Goal: Task Accomplishment & Management: Manage account settings

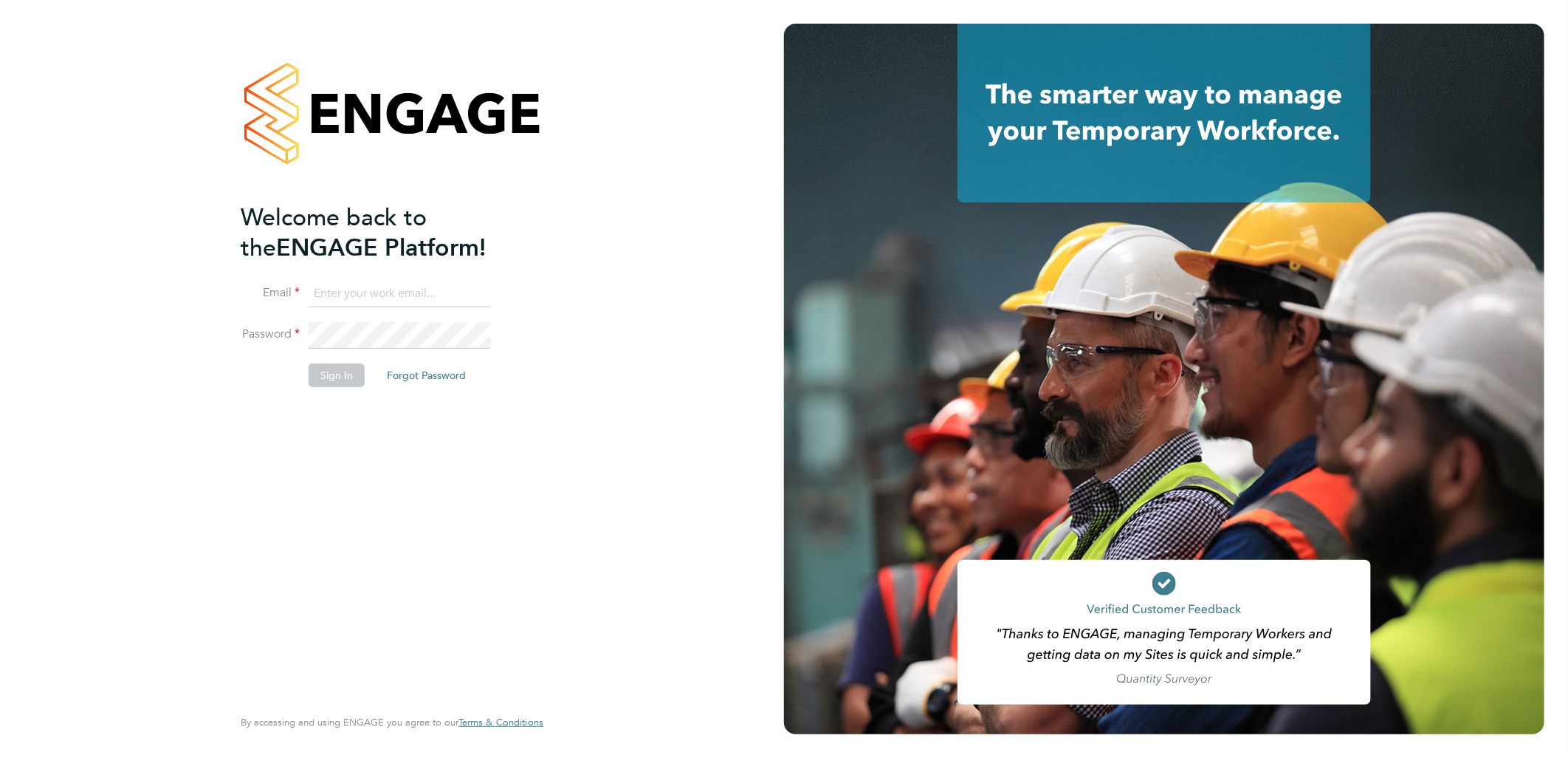
type input "kimberley.heywood@vistry.co.uk"
drag, startPoint x: 364, startPoint y: 467, endPoint x: 338, endPoint y: 385, distance: 86.0
click at [364, 452] on div "Welcome back to the ENGAGE Platform! Email kimberley.heywood@vistry.co.uk Passw…" at bounding box center [385, 453] width 288 height 501
click at [335, 370] on button "Sign In" at bounding box center [337, 375] width 56 height 24
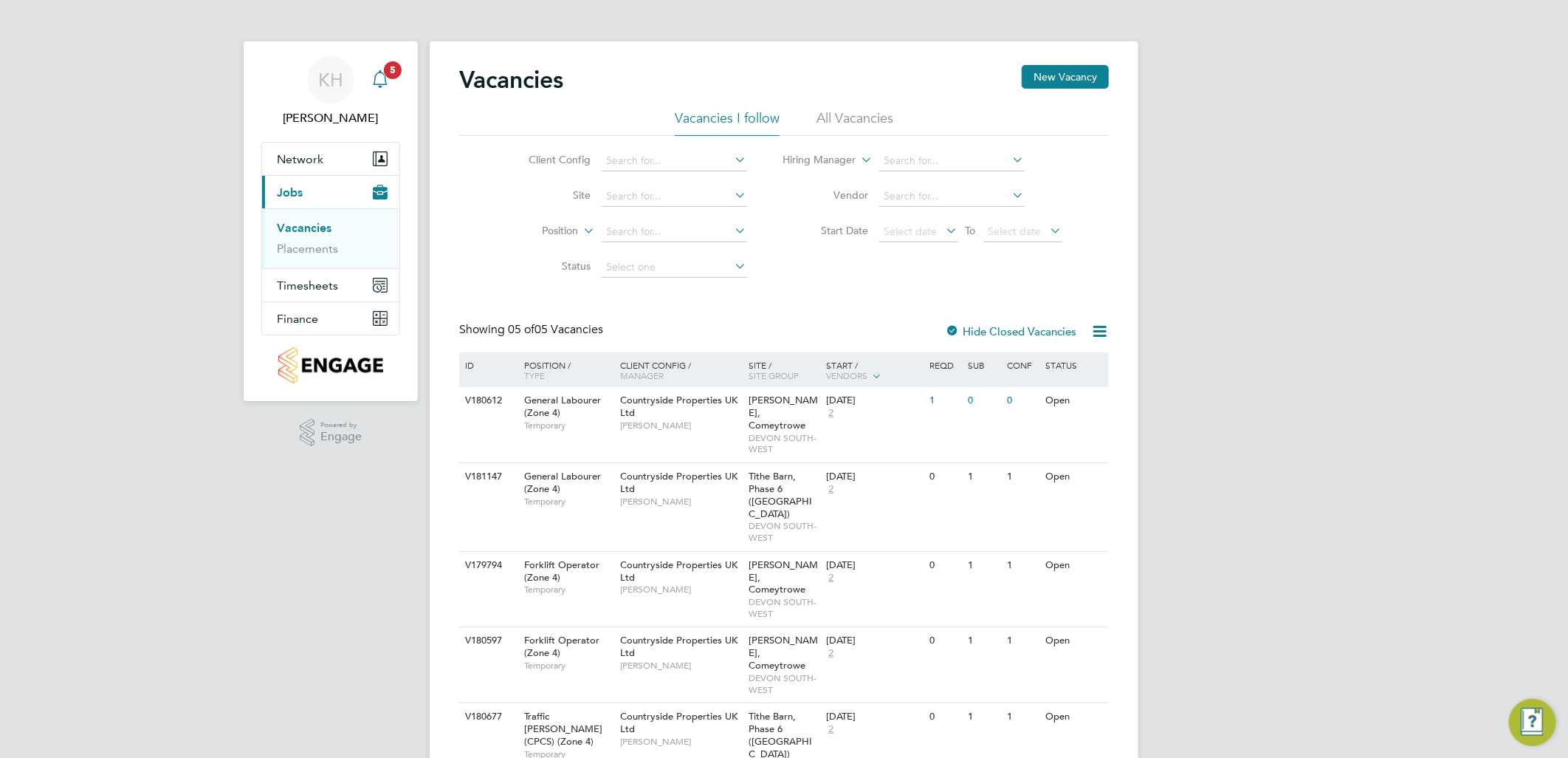
click at [377, 68] on div "Main navigation" at bounding box center [379, 79] width 29 height 29
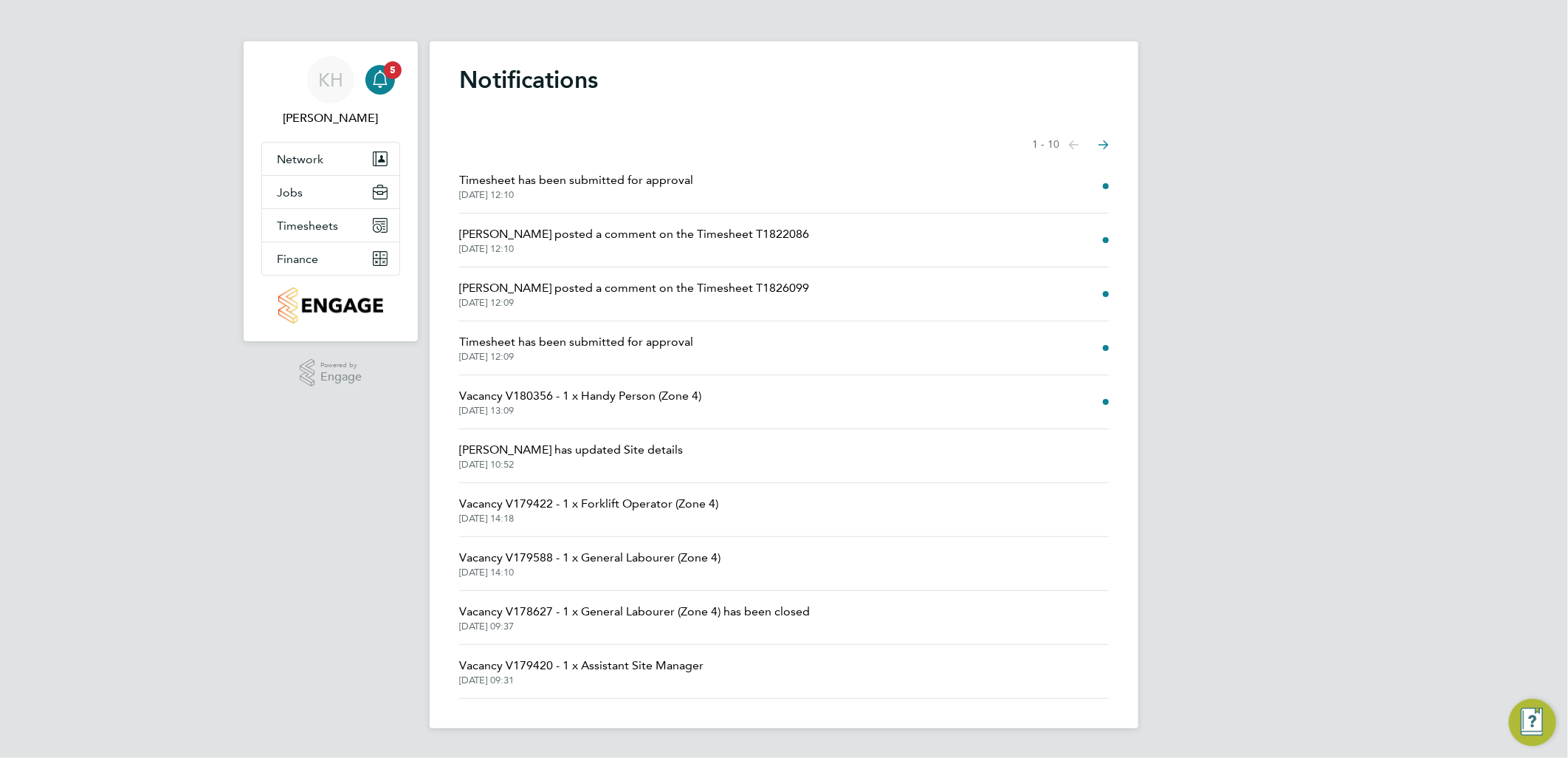
click at [652, 190] on span "[DATE] 12:10" at bounding box center [576, 195] width 234 height 12
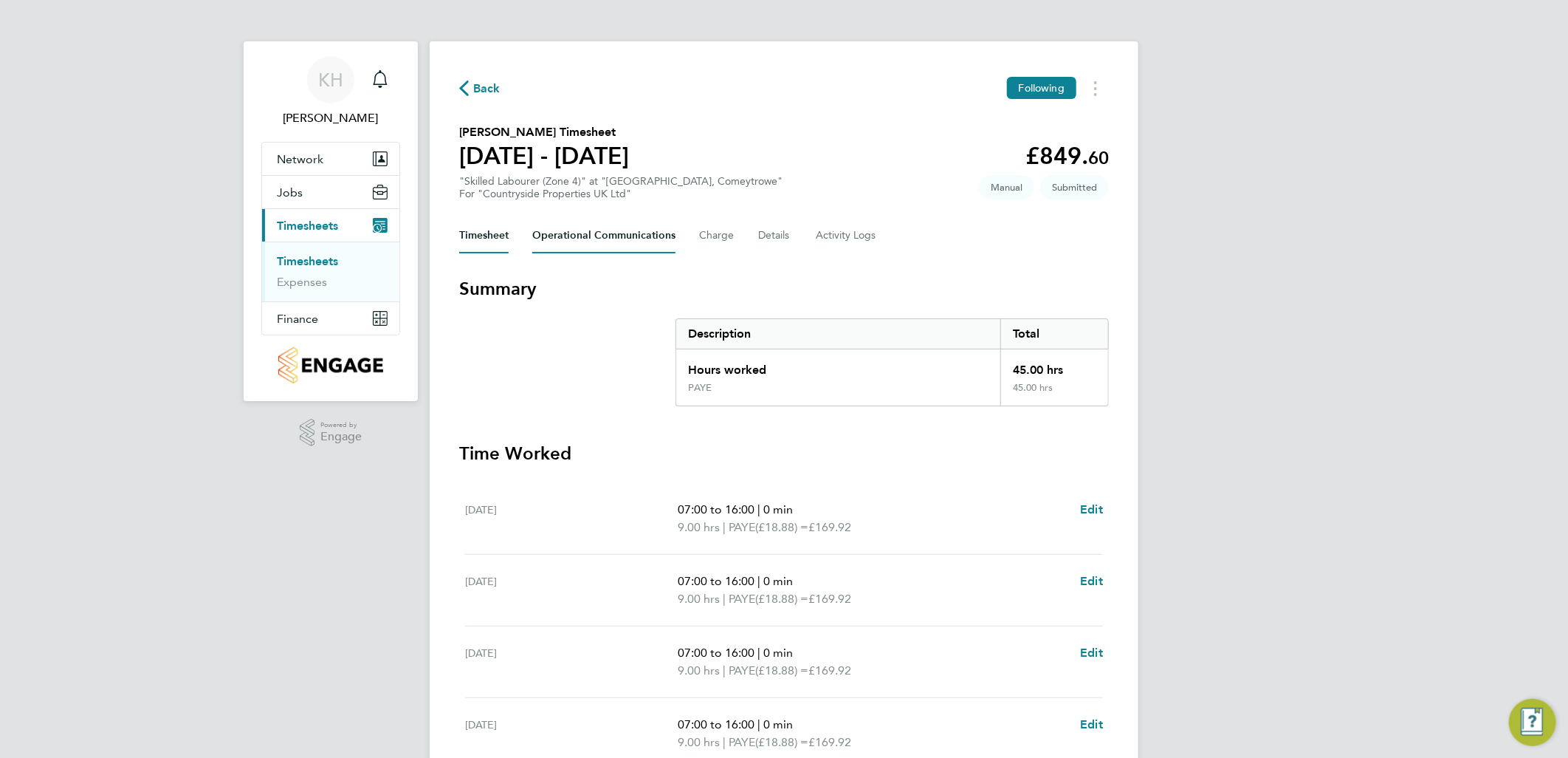
click at [567, 232] on Communications-tab "Operational Communications" at bounding box center [604, 235] width 143 height 36
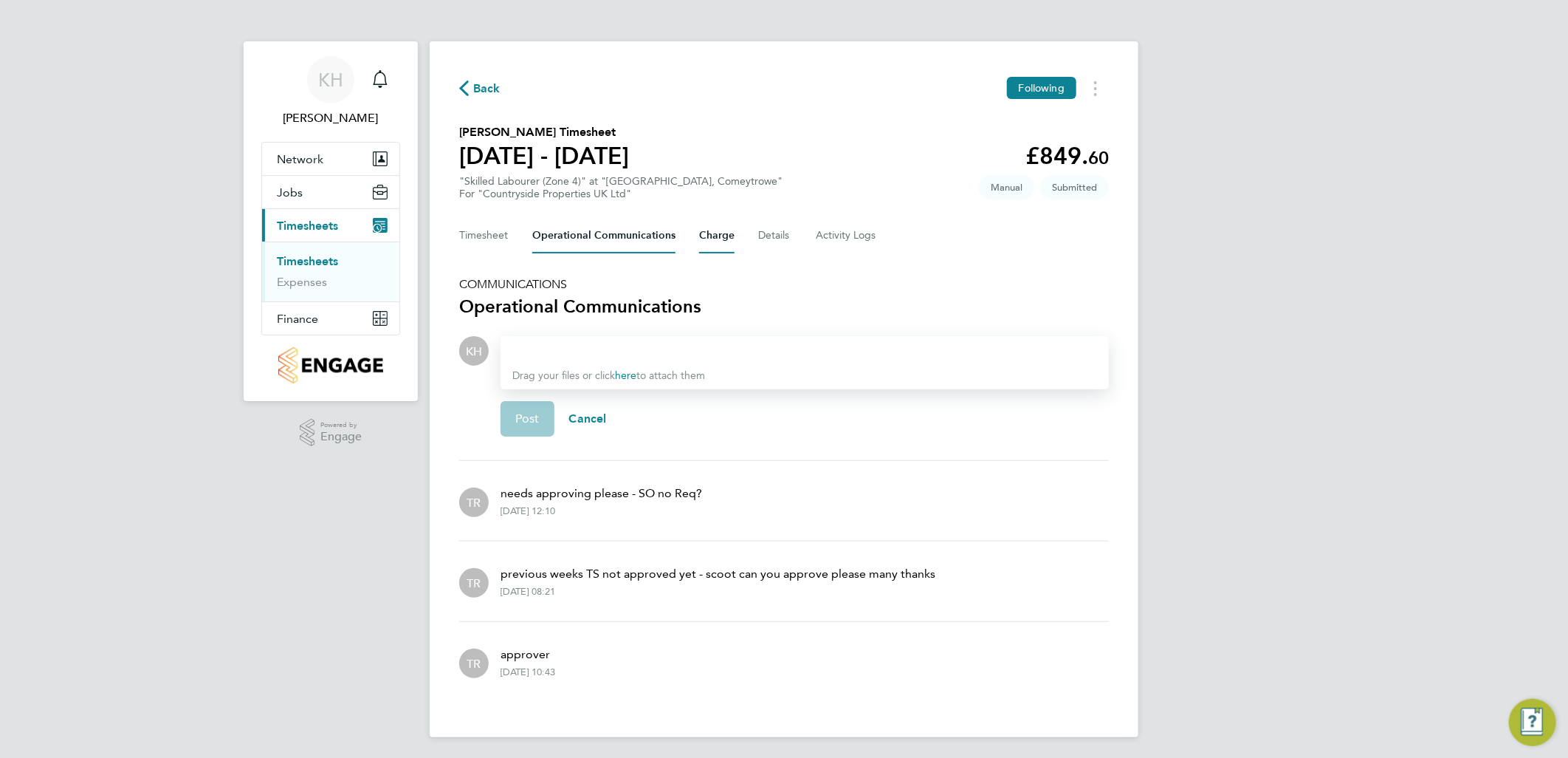
click at [725, 239] on button "Charge" at bounding box center [717, 235] width 36 height 36
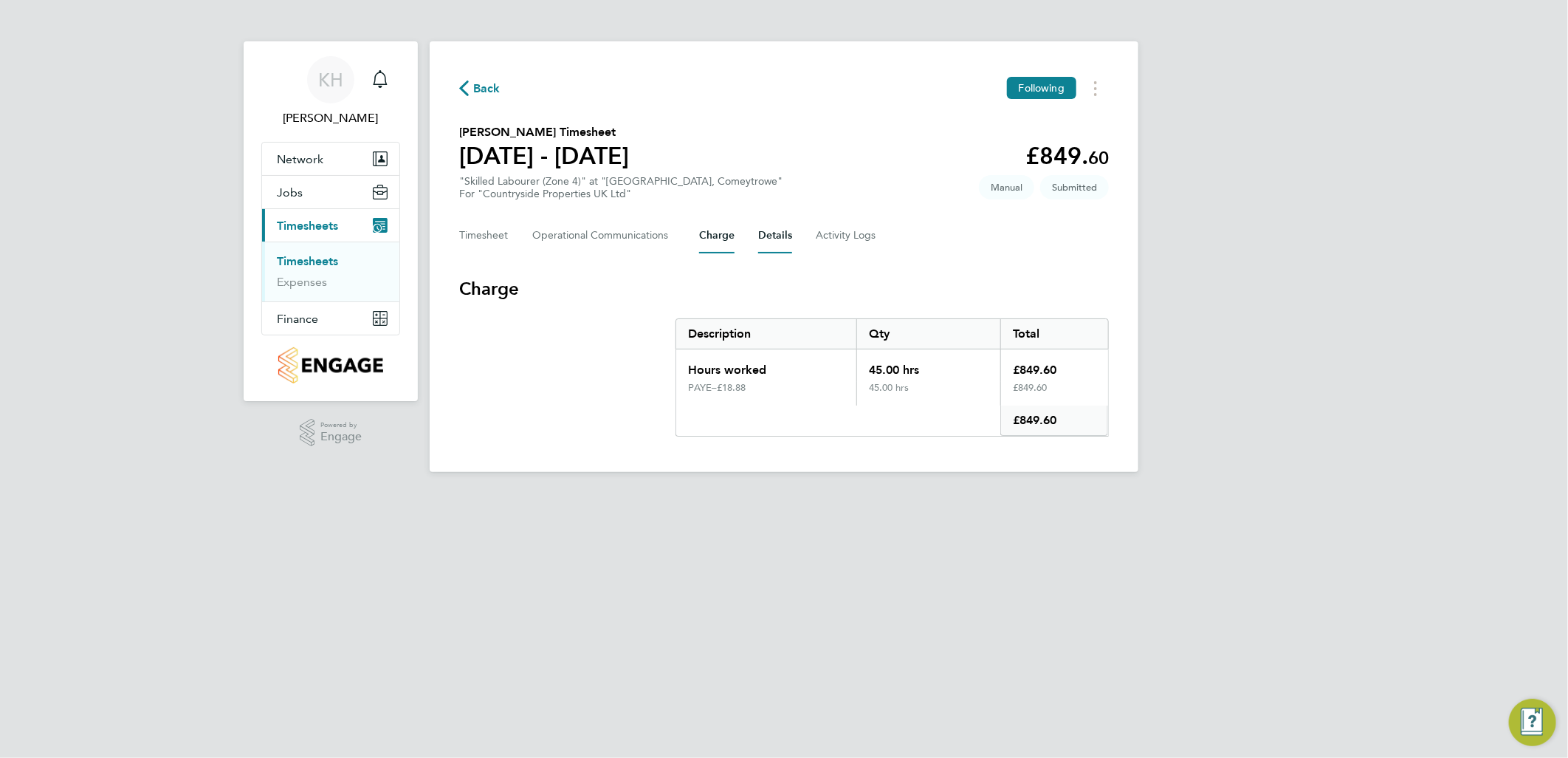
click at [773, 240] on button "Details" at bounding box center [776, 235] width 34 height 36
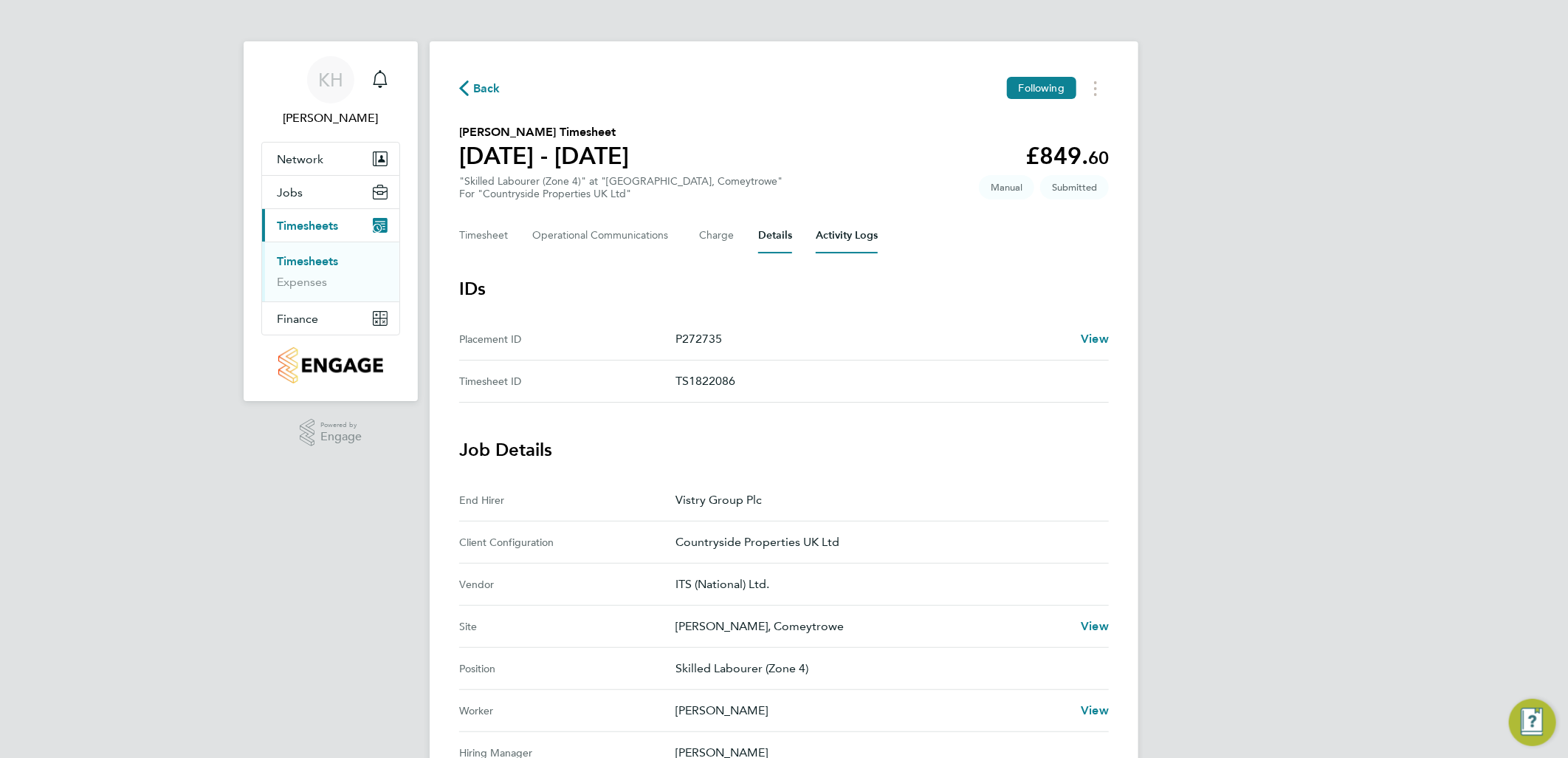
click at [840, 240] on Logs-tab "Activity Logs" at bounding box center [847, 235] width 62 height 36
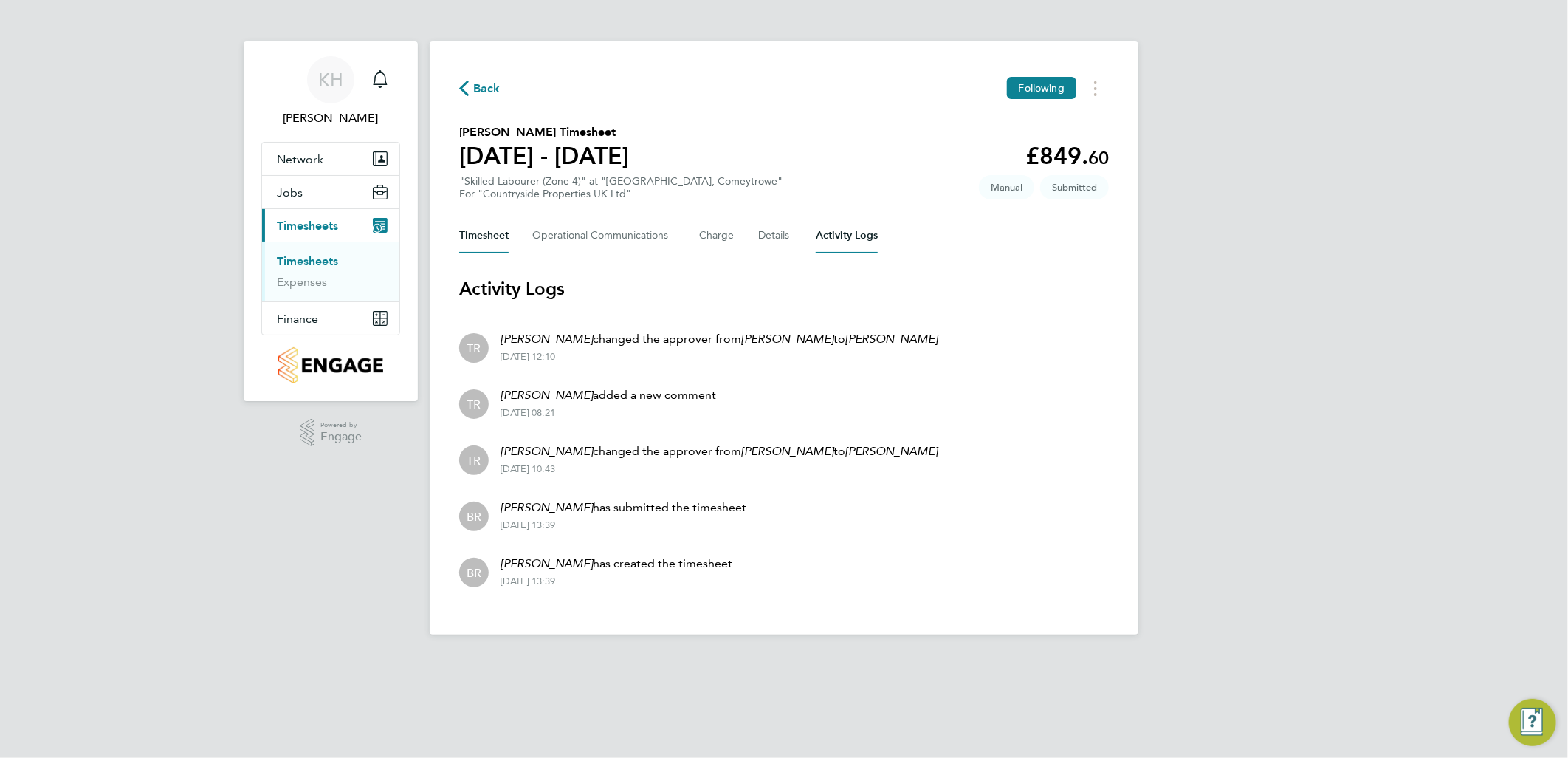
click at [491, 239] on button "Timesheet" at bounding box center [484, 235] width 50 height 36
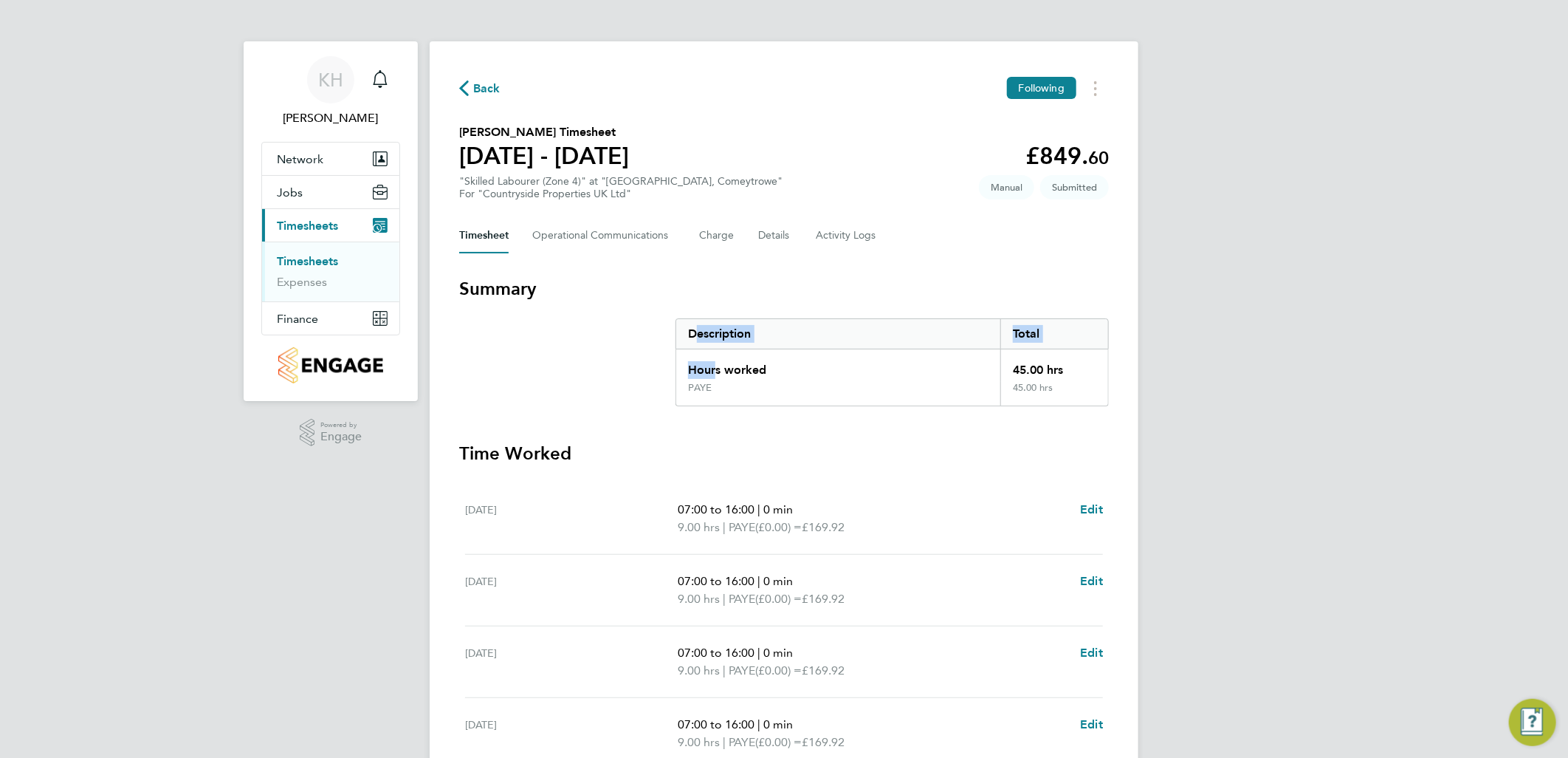
click at [718, 382] on section "Summary Description Total Hours worked 45.00 hrs PAYE 45.00 hrs" at bounding box center [784, 341] width 649 height 129
click at [513, 358] on section "Summary Description Total Hours worked 45.00 hrs PAYE 45.00 hrs" at bounding box center [784, 341] width 649 height 129
click at [313, 289] on link "Expenses" at bounding box center [301, 282] width 50 height 14
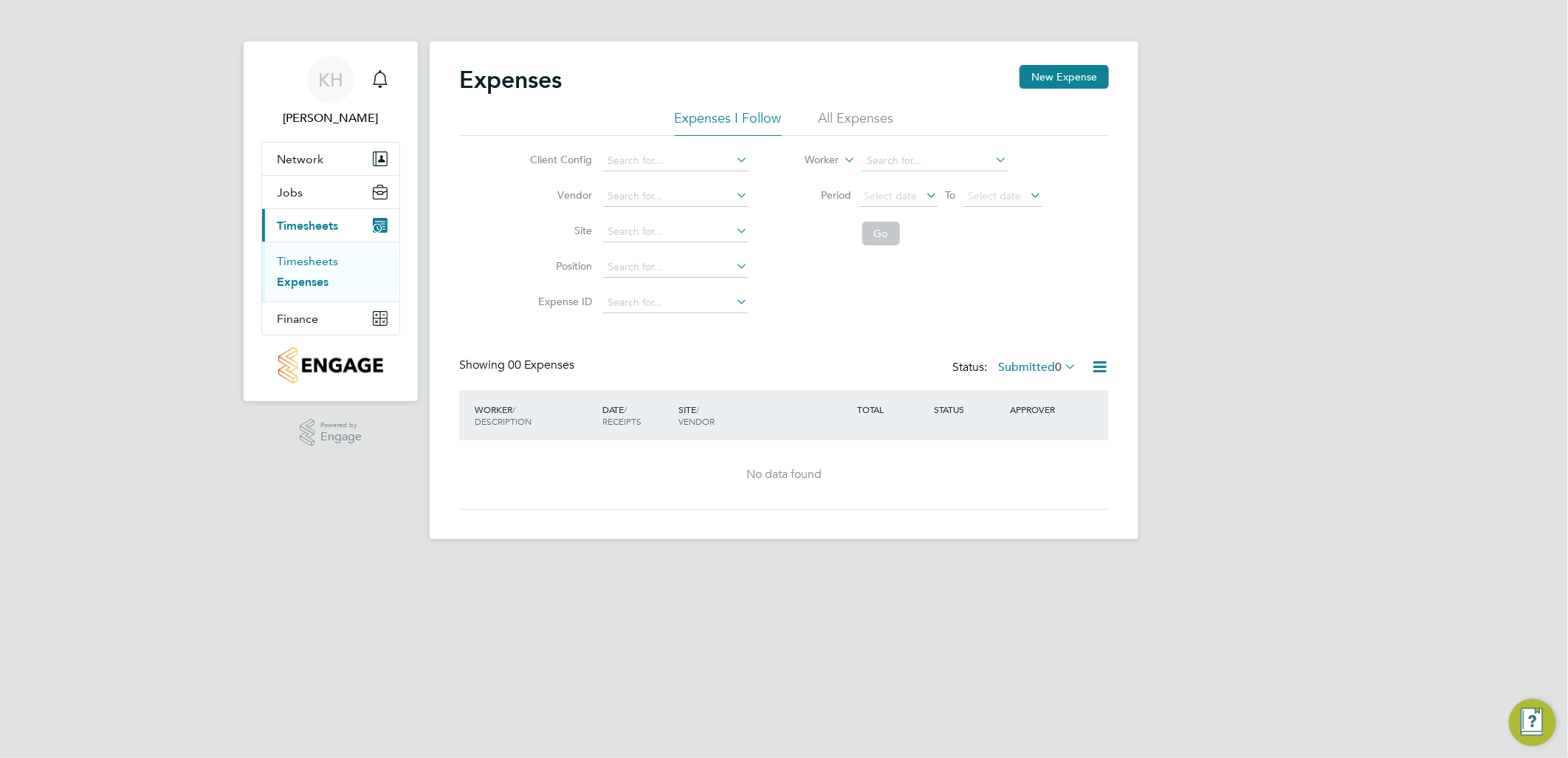
click at [299, 268] on link "Timesheets" at bounding box center [307, 261] width 61 height 14
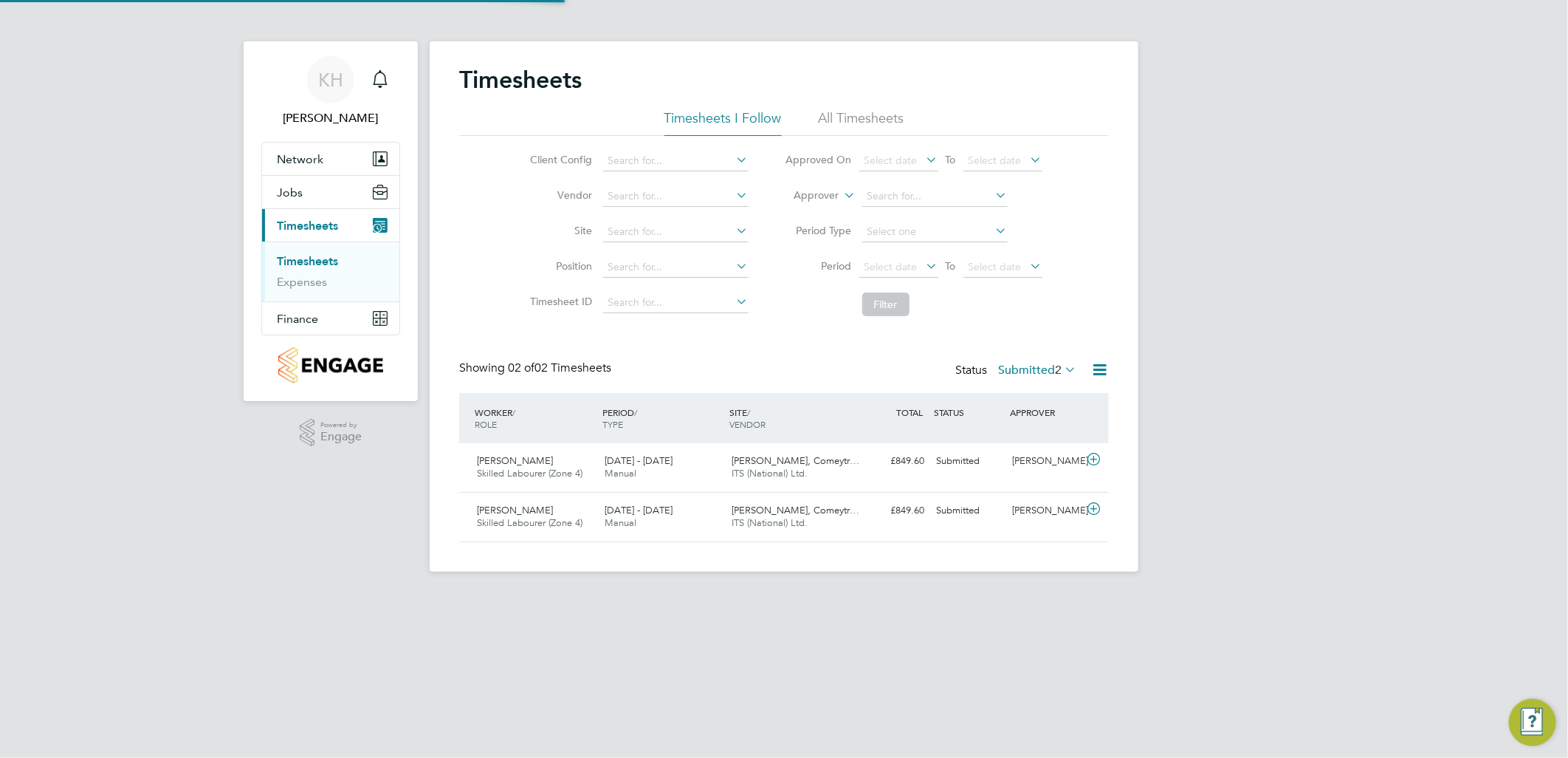
scroll to position [37, 128]
click at [297, 200] on span "Jobs" at bounding box center [289, 192] width 25 height 14
click at [327, 255] on link "Placements" at bounding box center [307, 249] width 61 height 14
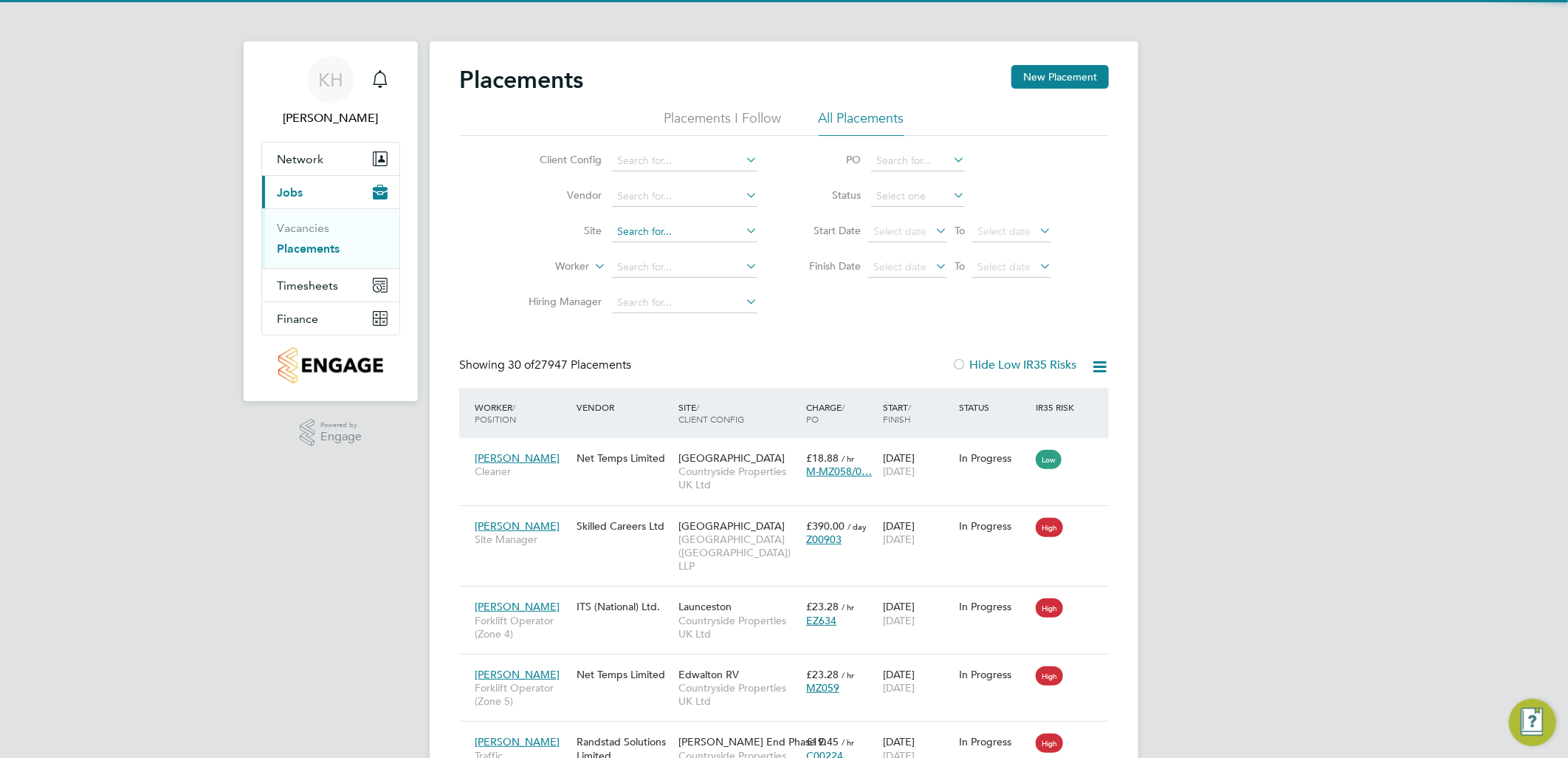
click at [656, 226] on input at bounding box center [684, 232] width 146 height 21
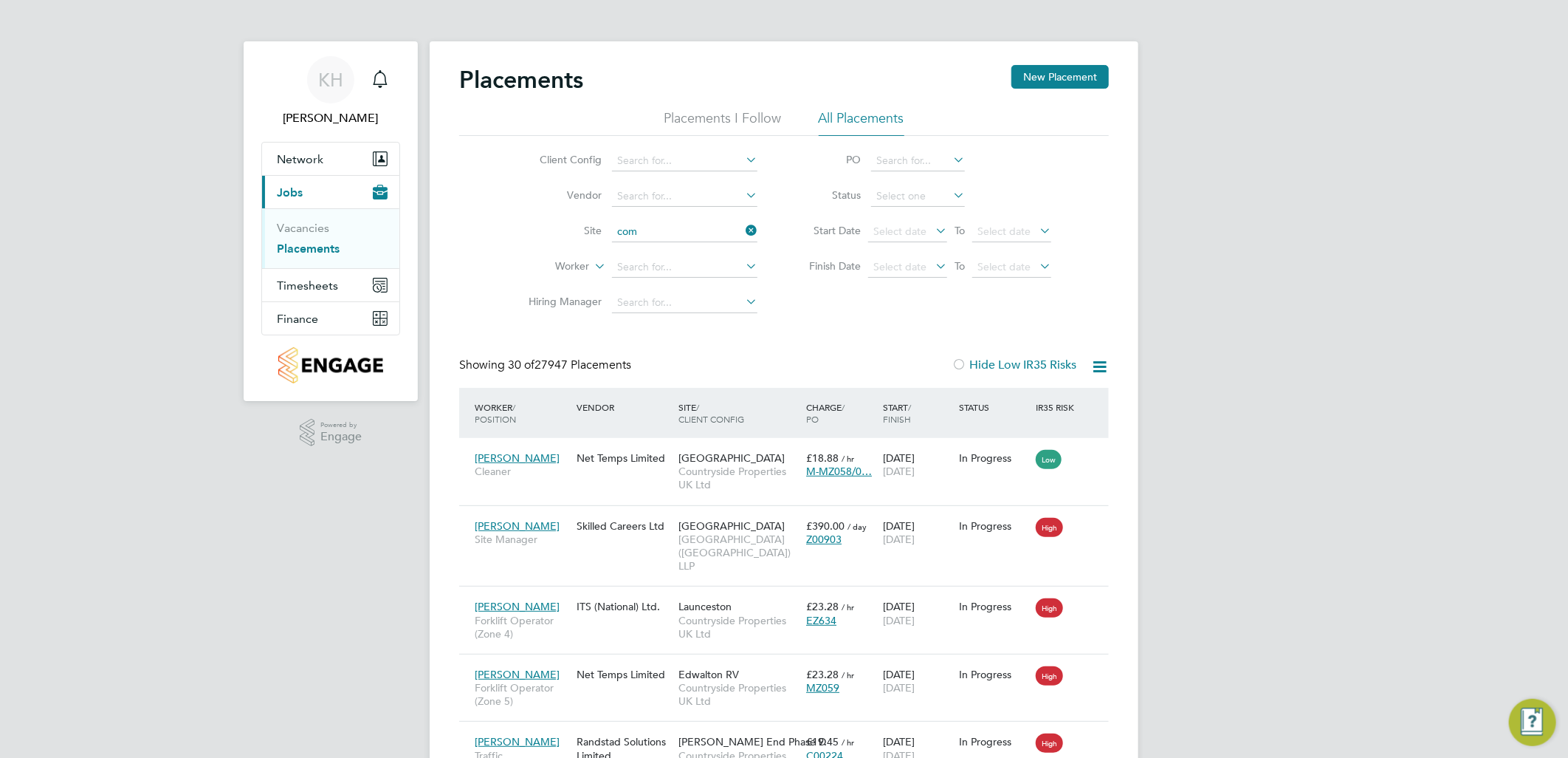
click at [683, 253] on li "Bovis Westco, Com eytrowe" at bounding box center [749, 251] width 276 height 20
type input "[PERSON_NAME], Comeytrowe"
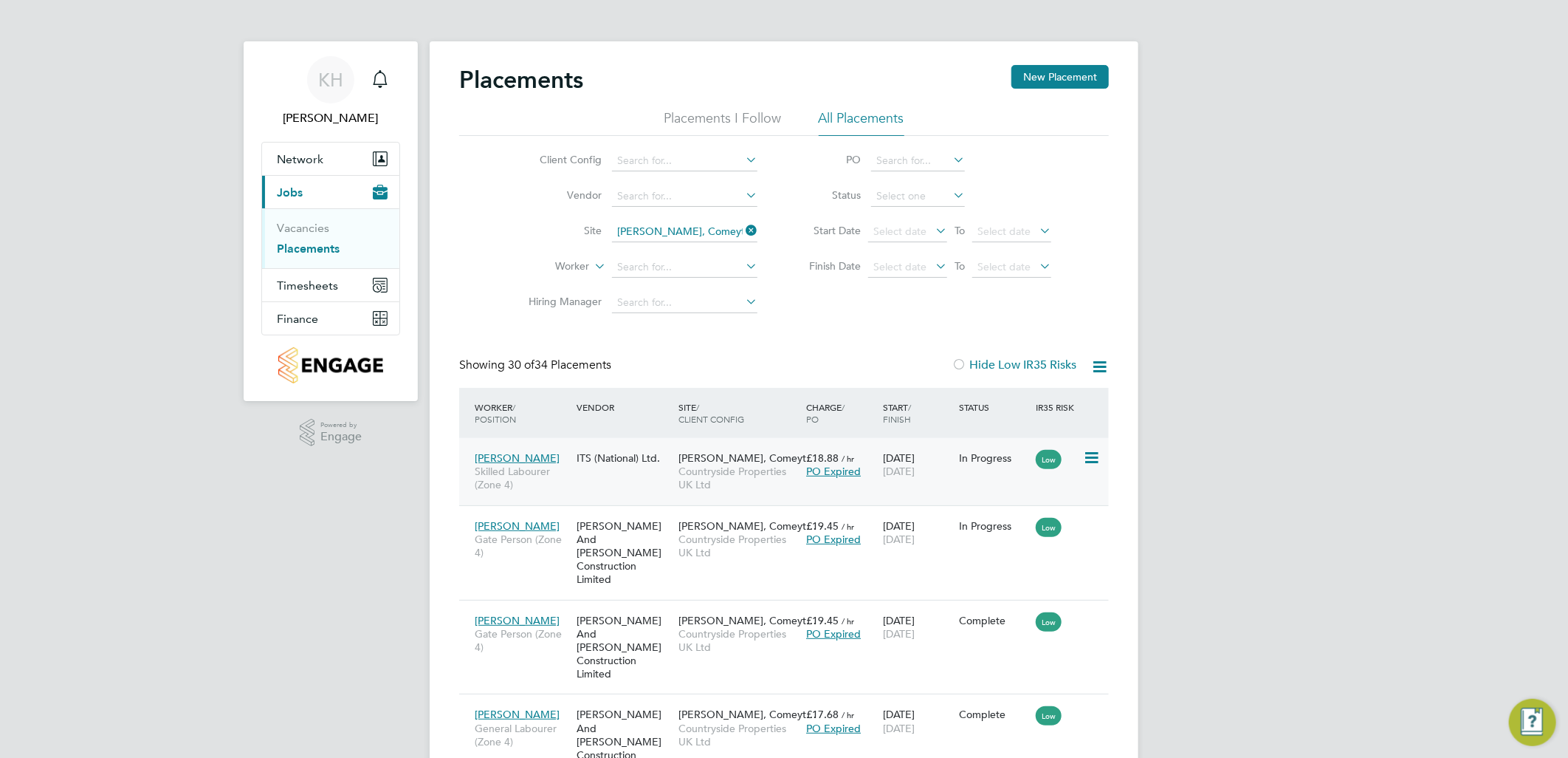
click at [632, 478] on div "Simon Henry Skilled Labourer (Zone 4) ITS (National) Ltd. Bovis Westco, Comeyt……" at bounding box center [784, 471] width 649 height 67
click at [1085, 452] on icon at bounding box center [1091, 458] width 15 height 18
click at [830, 457] on span "£18.88" at bounding box center [823, 458] width 33 height 13
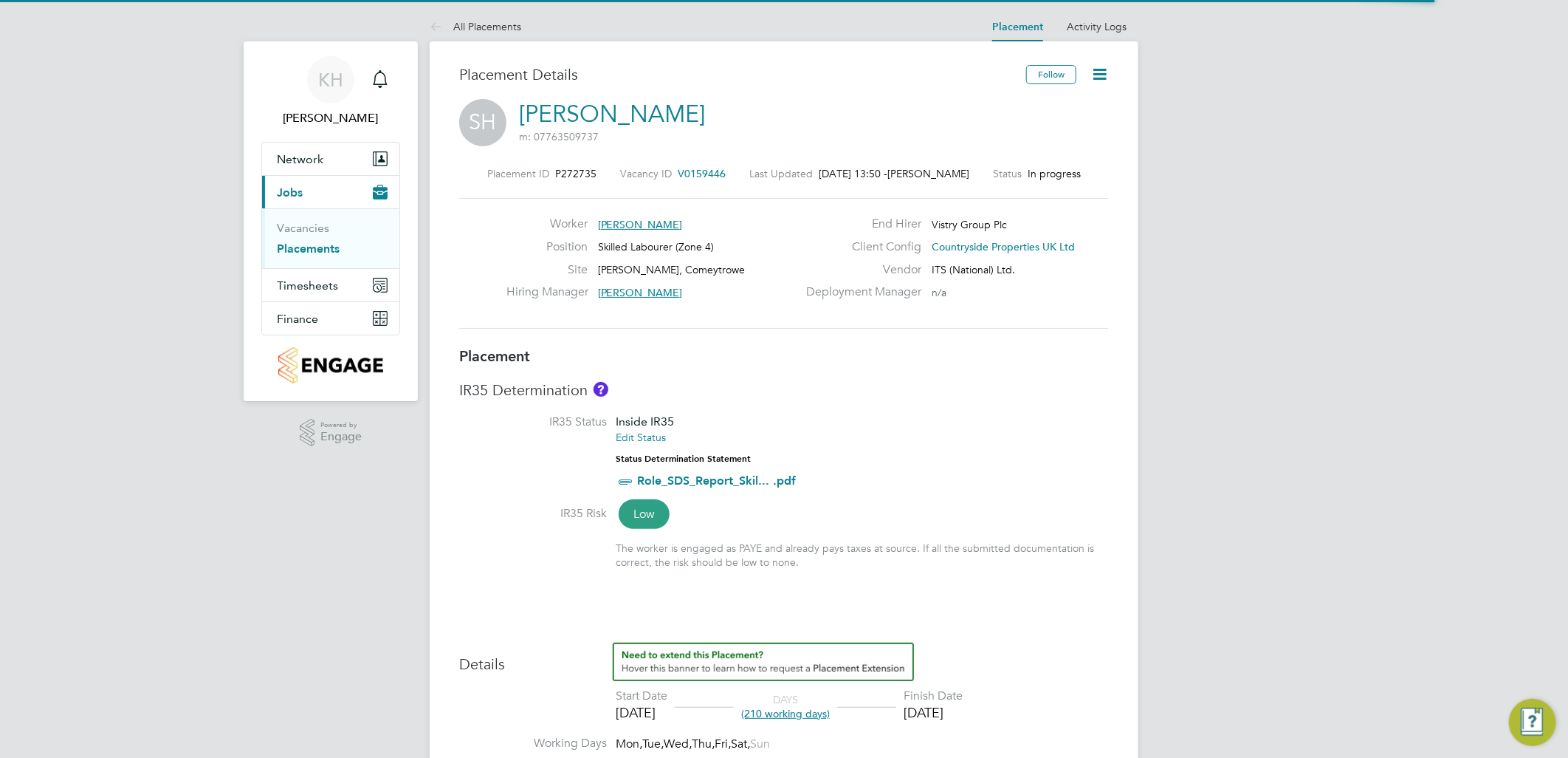
click at [934, 393] on h3 "IR35 Determination" at bounding box center [784, 390] width 649 height 19
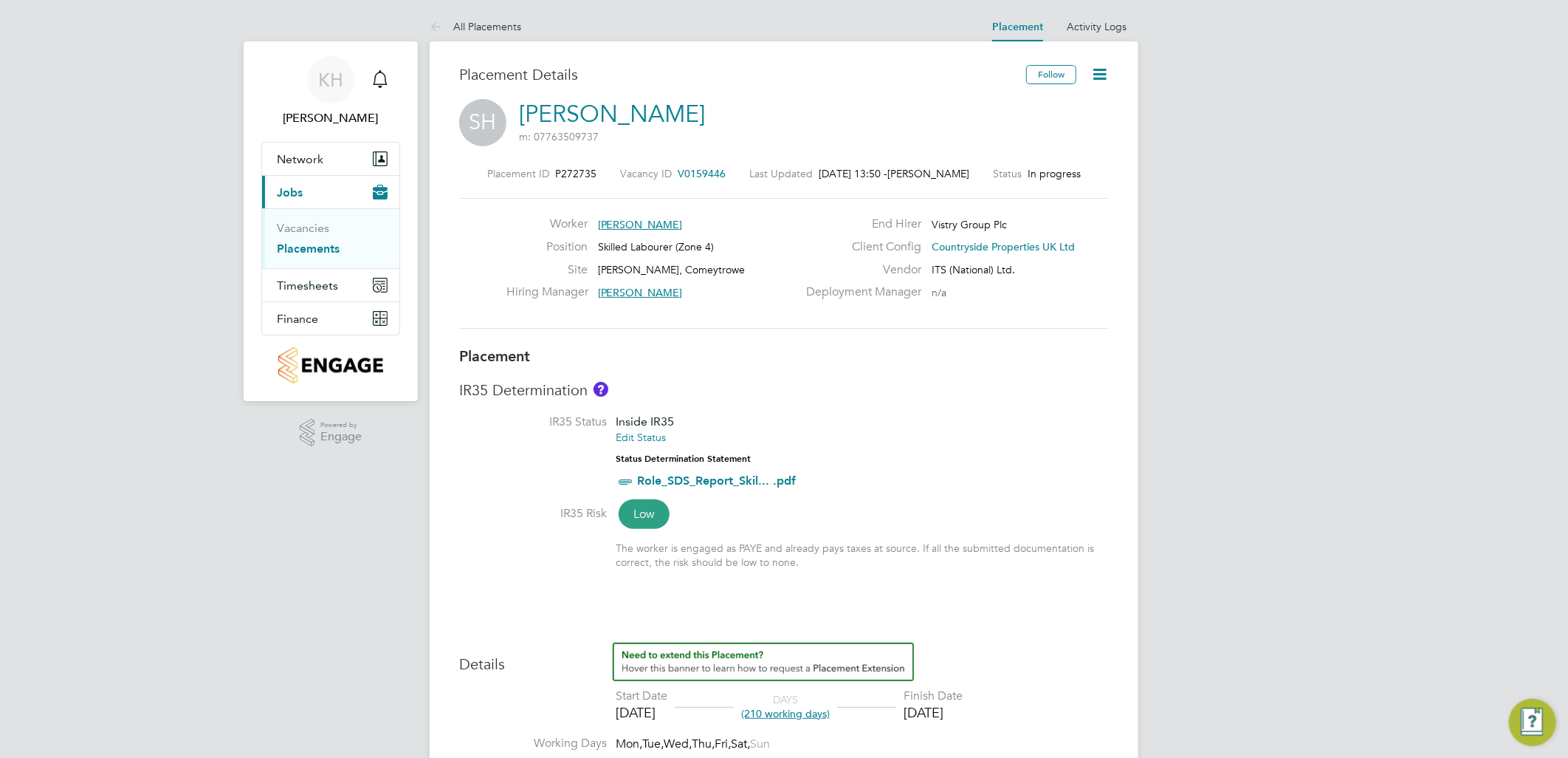
click at [1109, 78] on icon at bounding box center [1100, 74] width 19 height 19
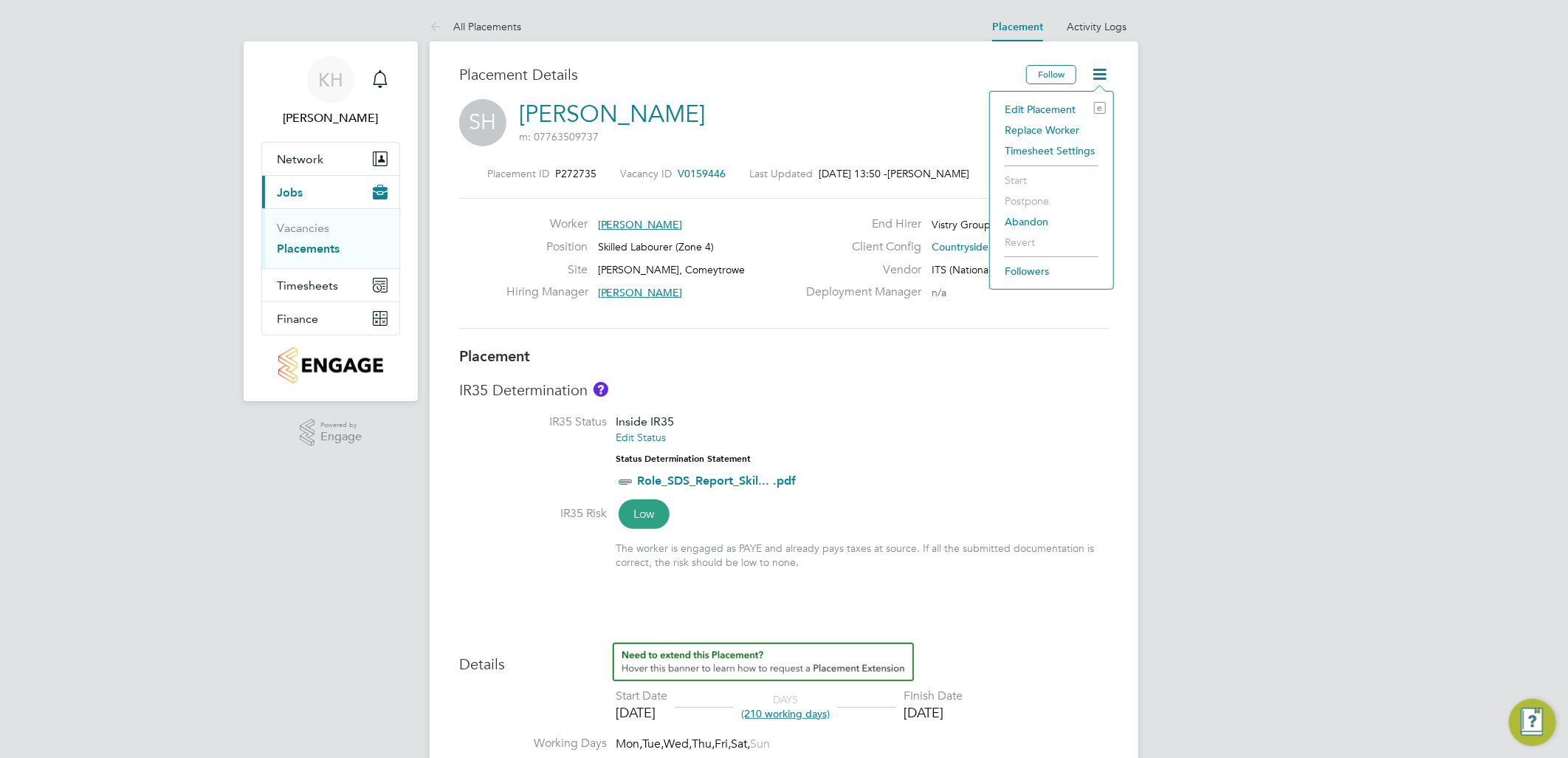
click at [1016, 108] on li "Edit Placement e" at bounding box center [1051, 109] width 108 height 21
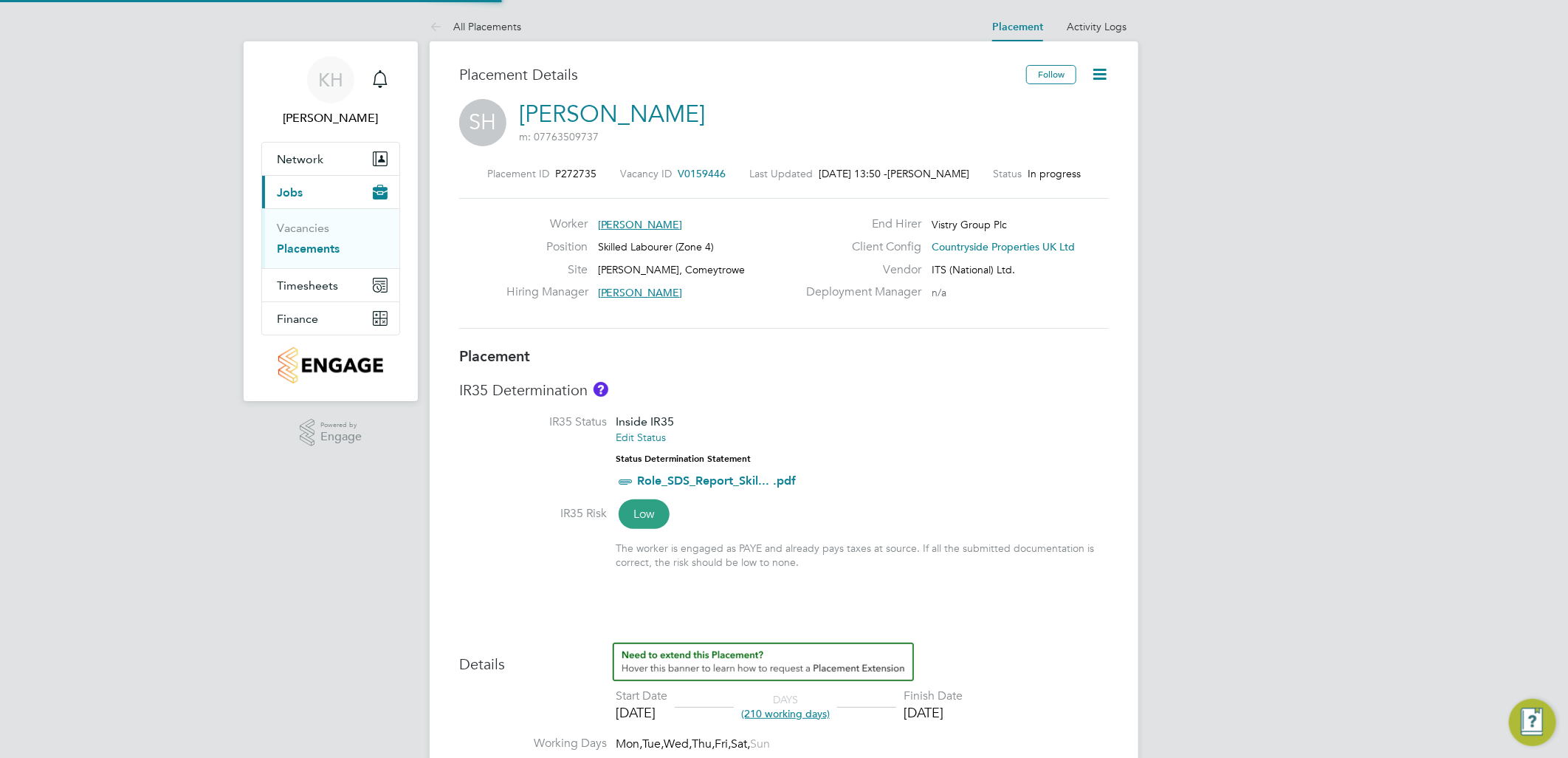
type input "[PERSON_NAME]"
type input "[DATE]"
type input "07:30"
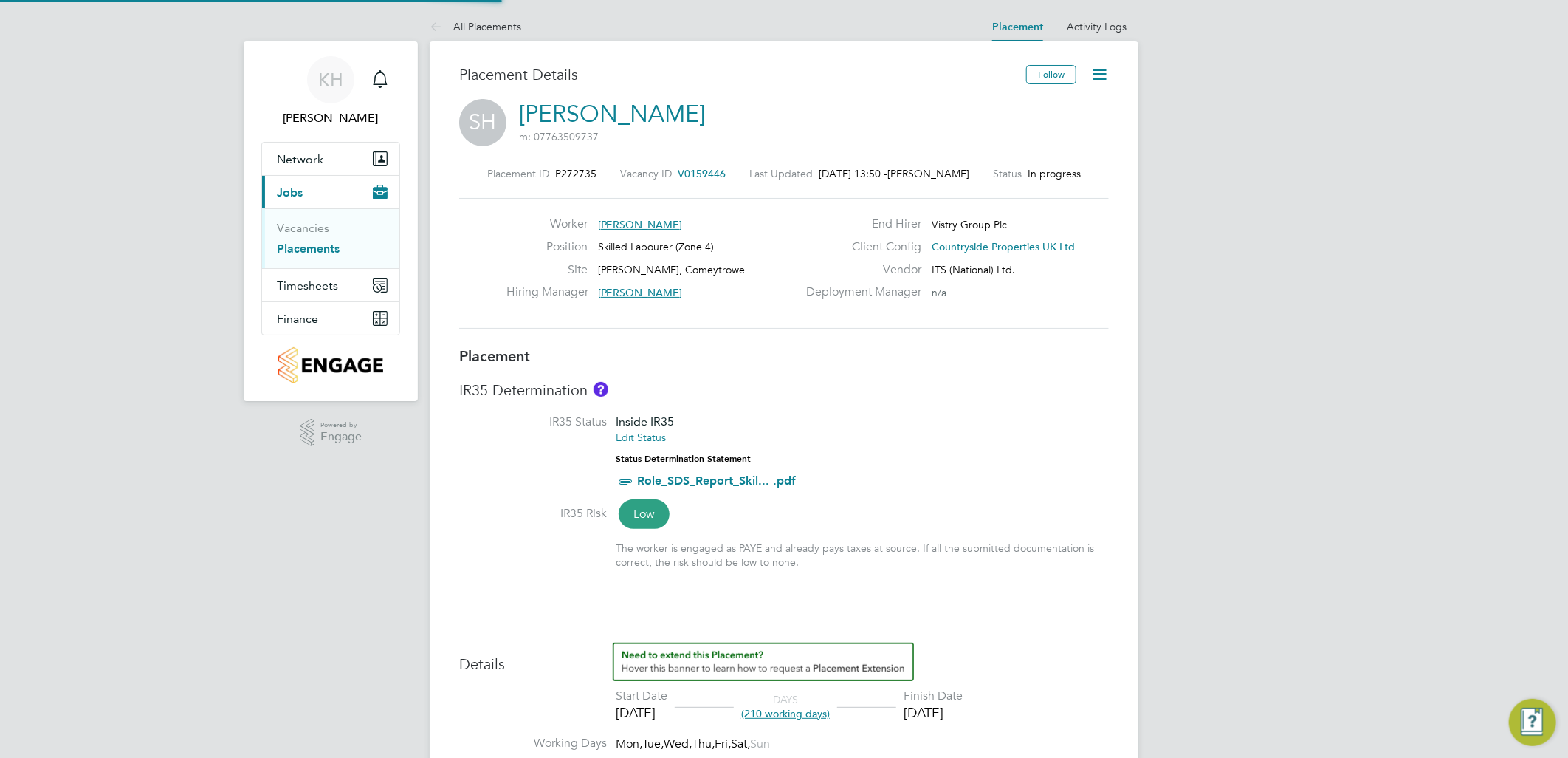
type input "16:30"
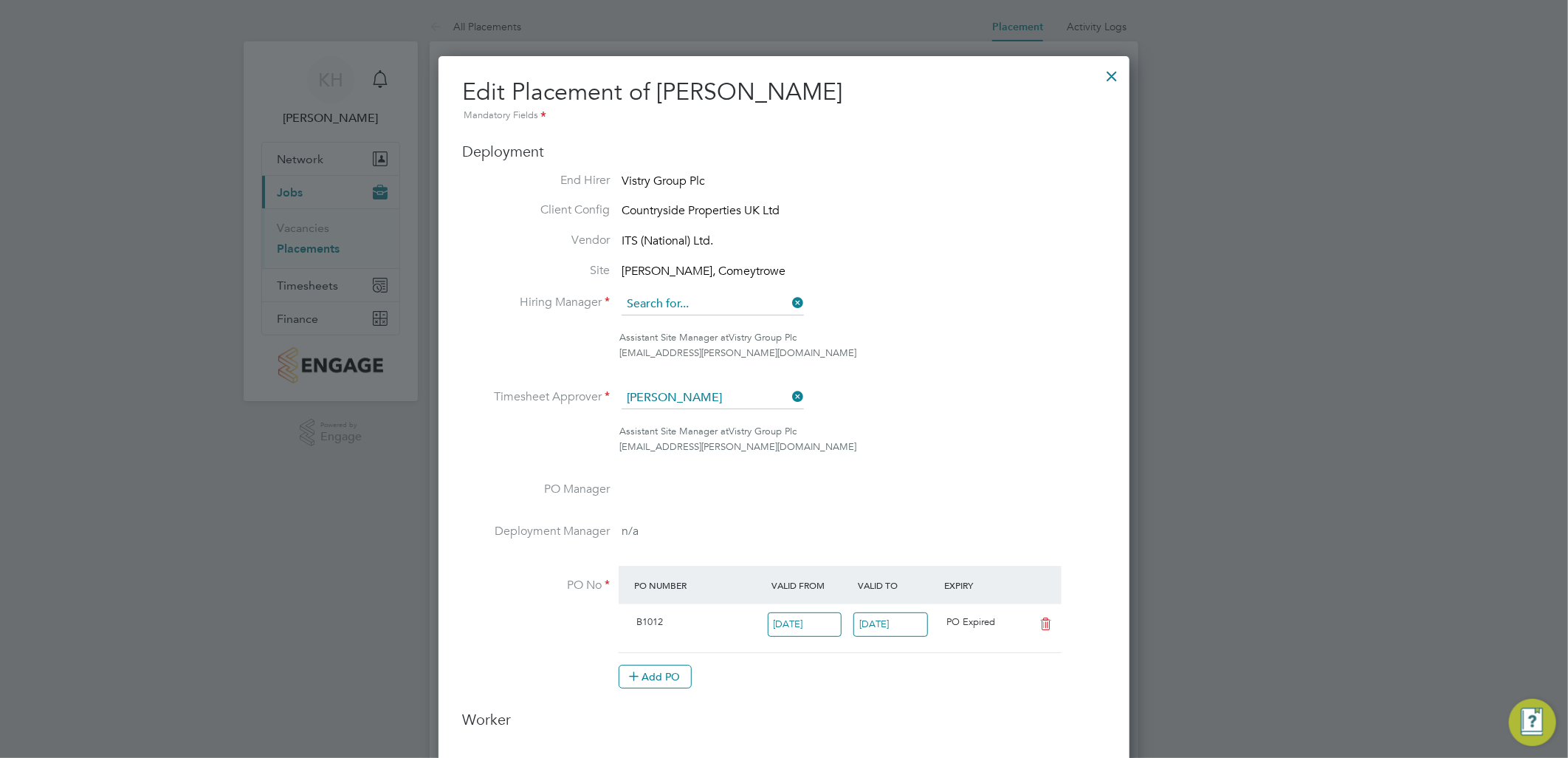
click at [735, 300] on input at bounding box center [713, 304] width 183 height 23
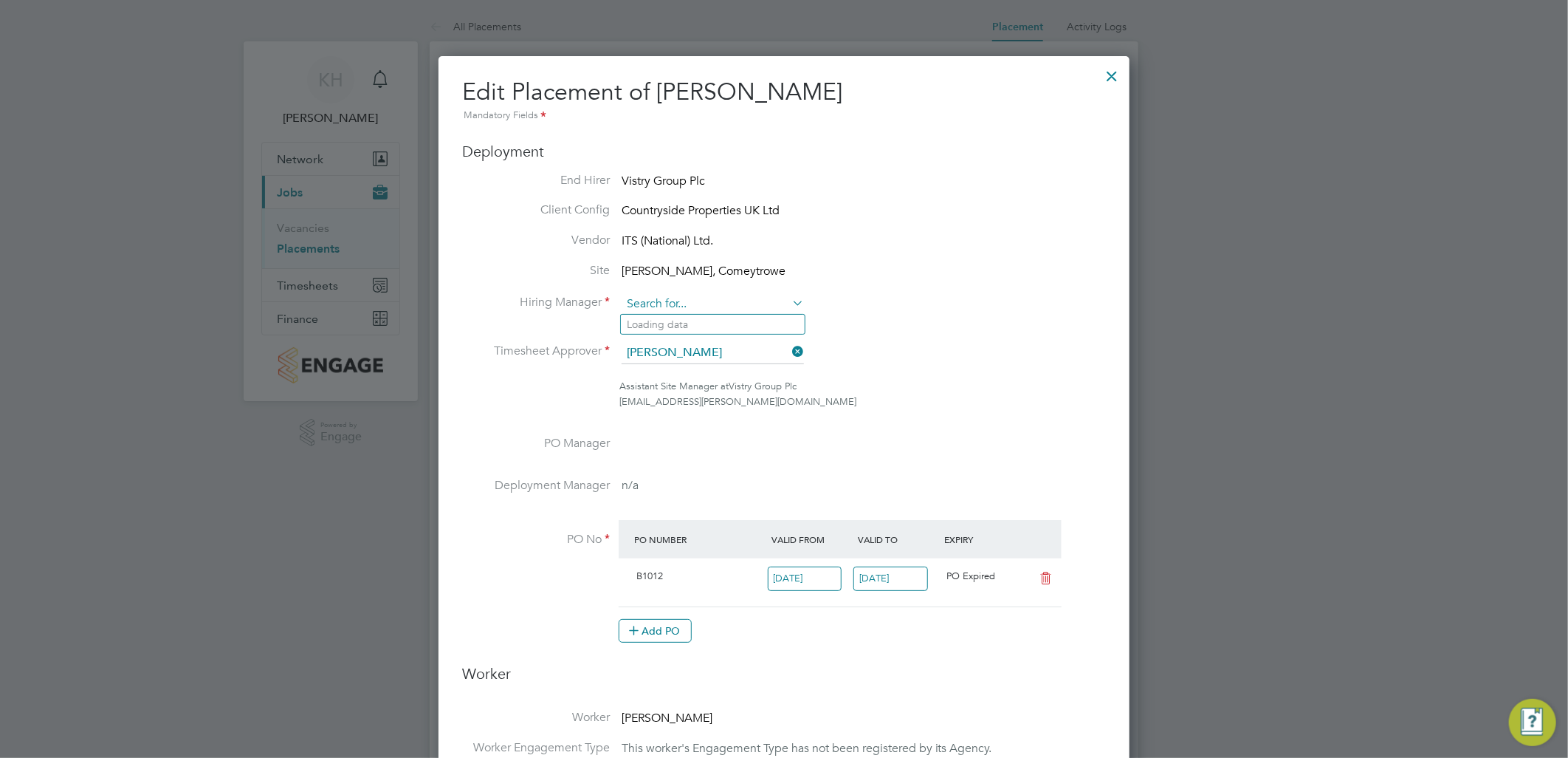
scroll to position [1578, 692]
type input "s"
click at [699, 323] on li "Be n Camm" at bounding box center [712, 324] width 184 height 20
type input "[PERSON_NAME]"
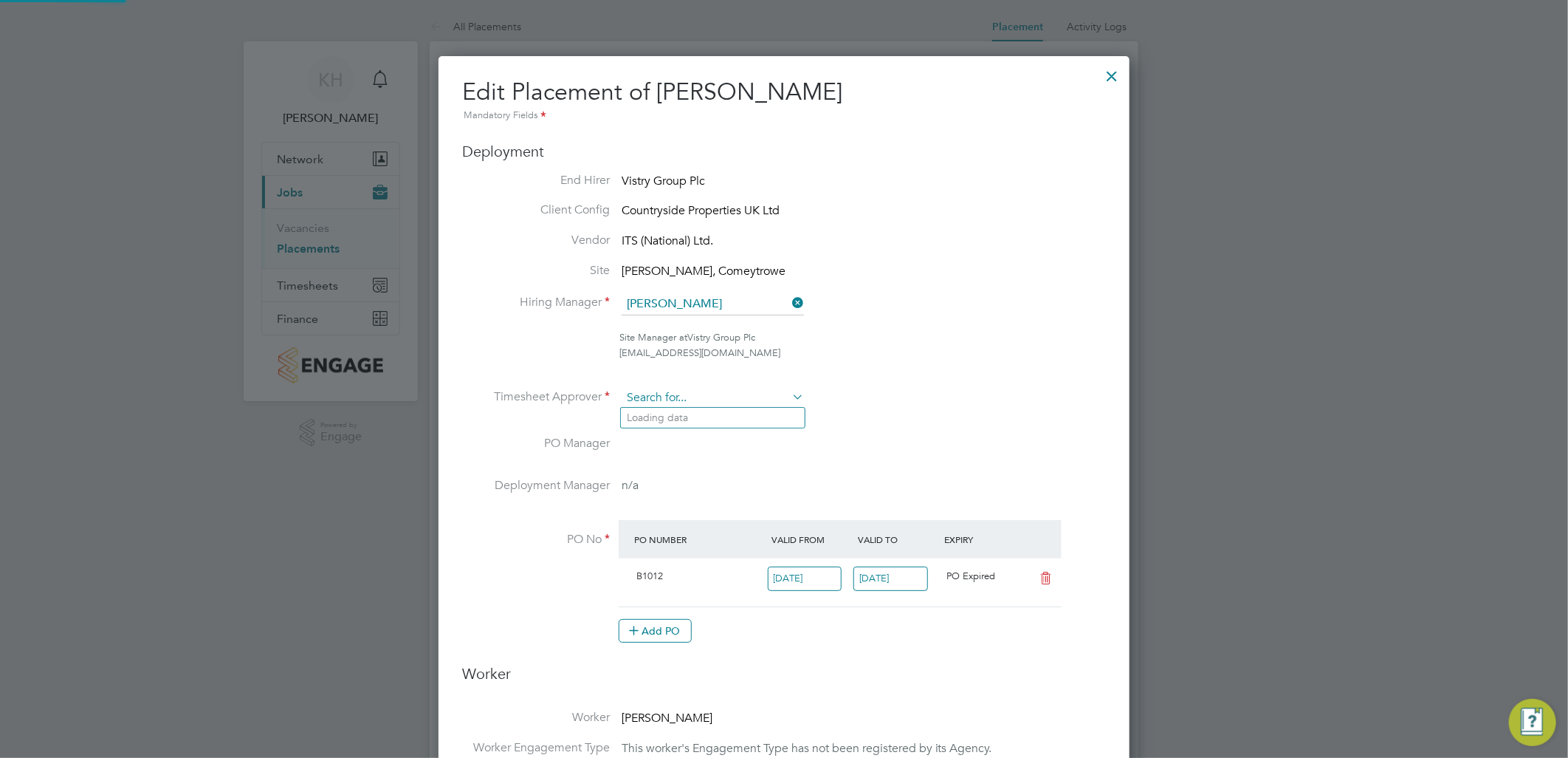
click at [677, 393] on input at bounding box center [713, 398] width 183 height 23
click at [688, 416] on li "[PERSON_NAME] ge" at bounding box center [712, 417] width 184 height 20
type input "[PERSON_NAME]"
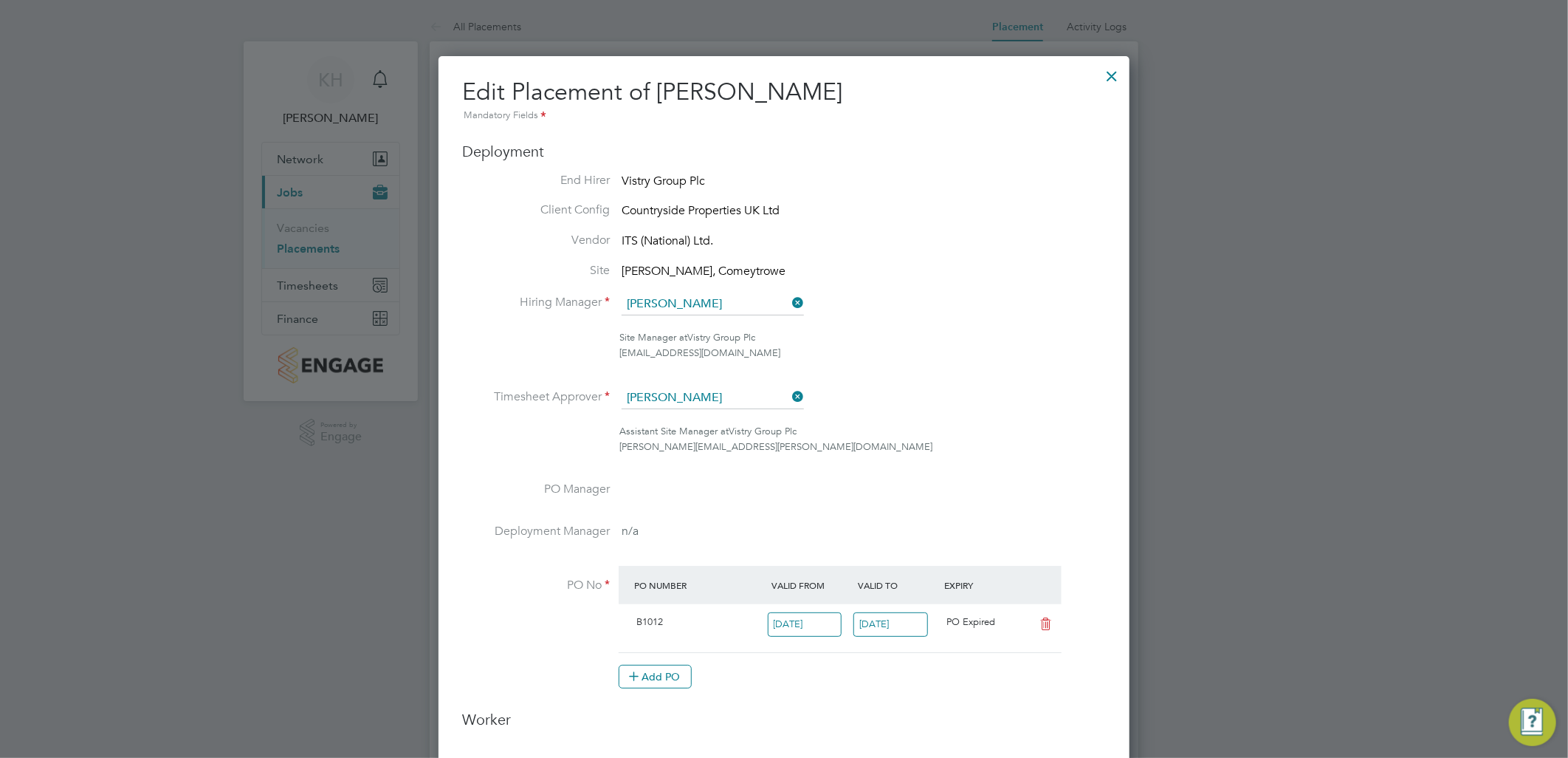
click at [991, 389] on li "Timesheet Approver [PERSON_NAME]" at bounding box center [784, 405] width 644 height 37
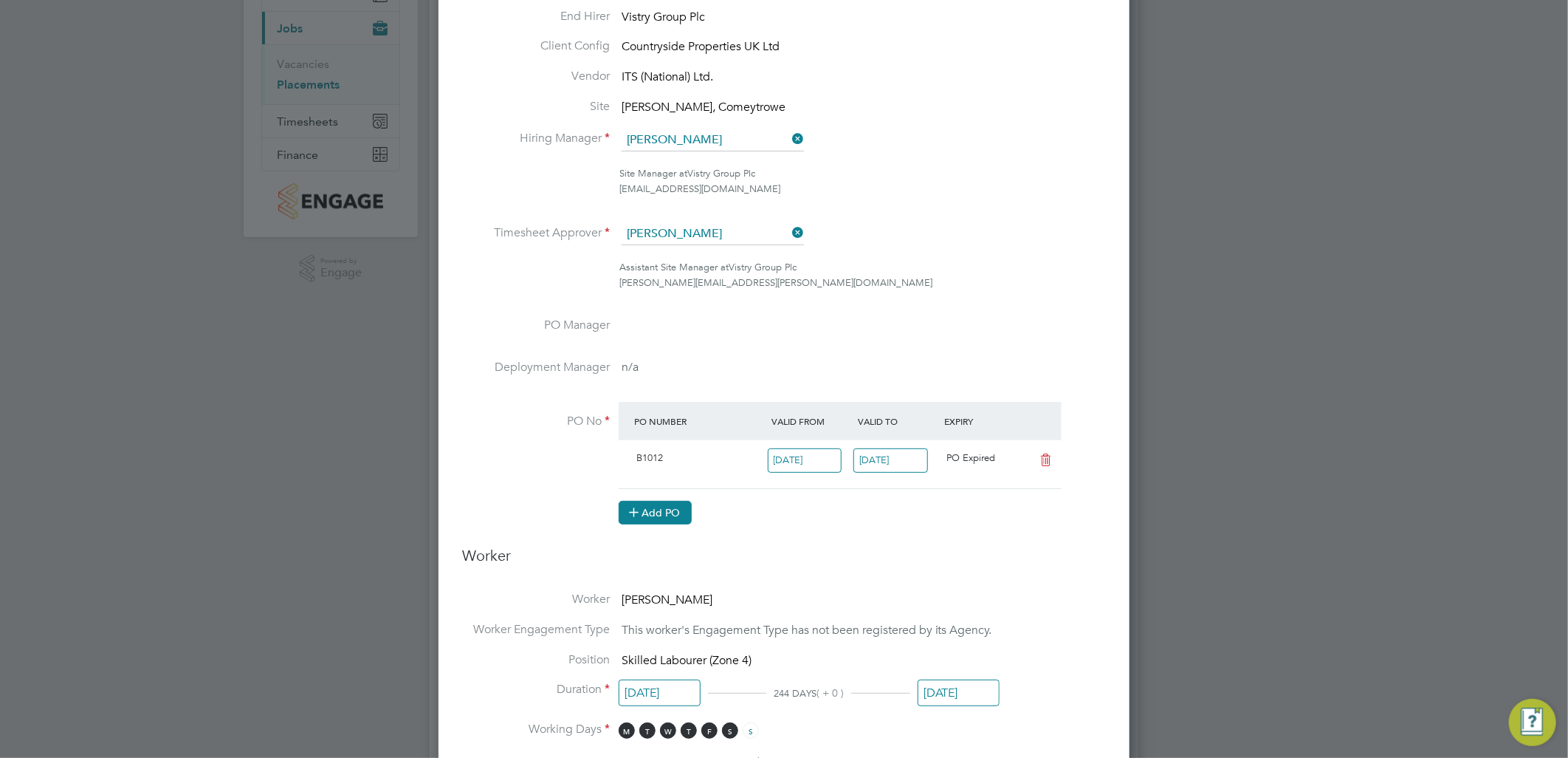
click at [667, 508] on button "Add PO" at bounding box center [655, 512] width 73 height 24
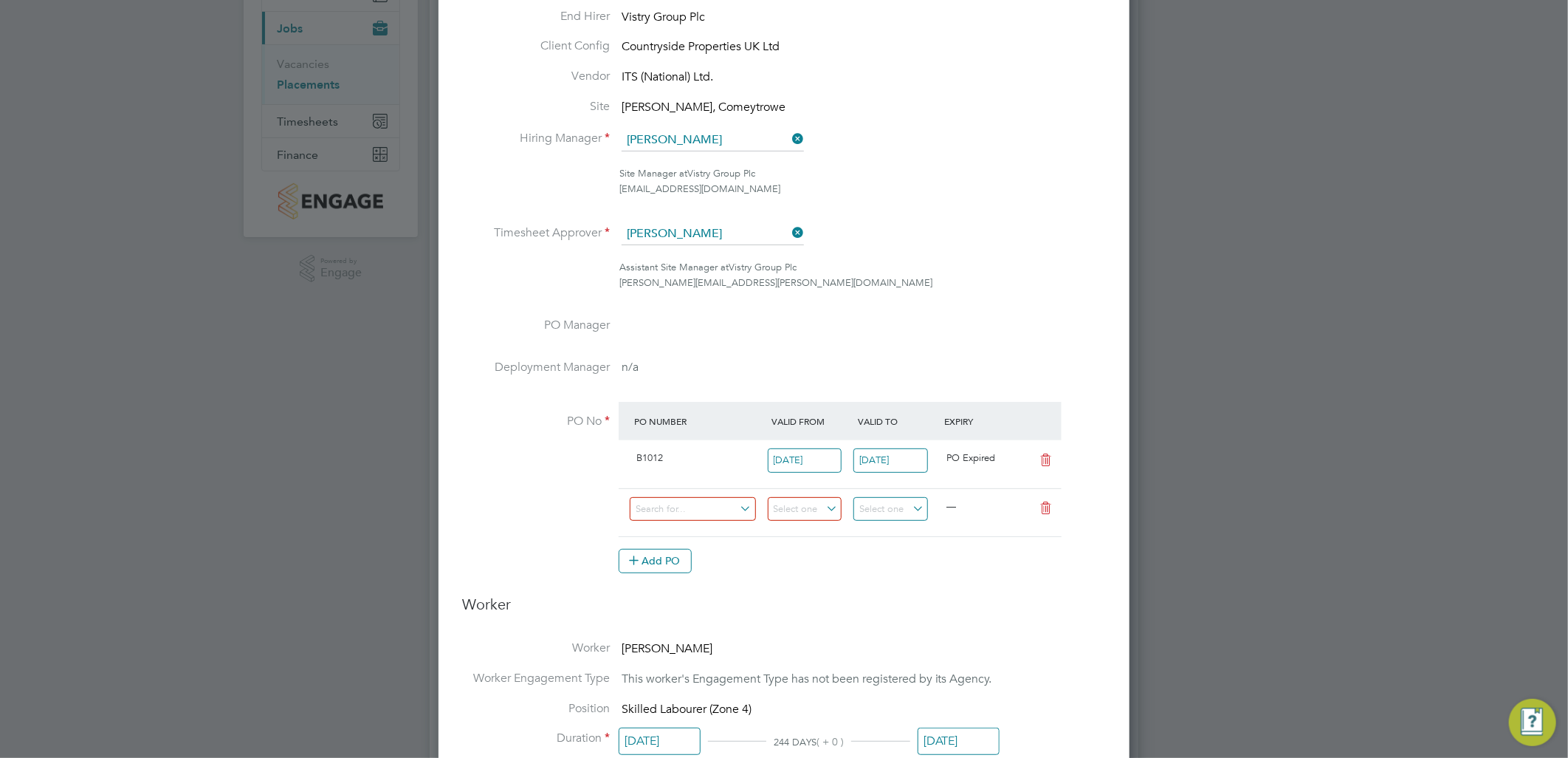
click at [906, 458] on input "[DATE]" at bounding box center [890, 460] width 74 height 24
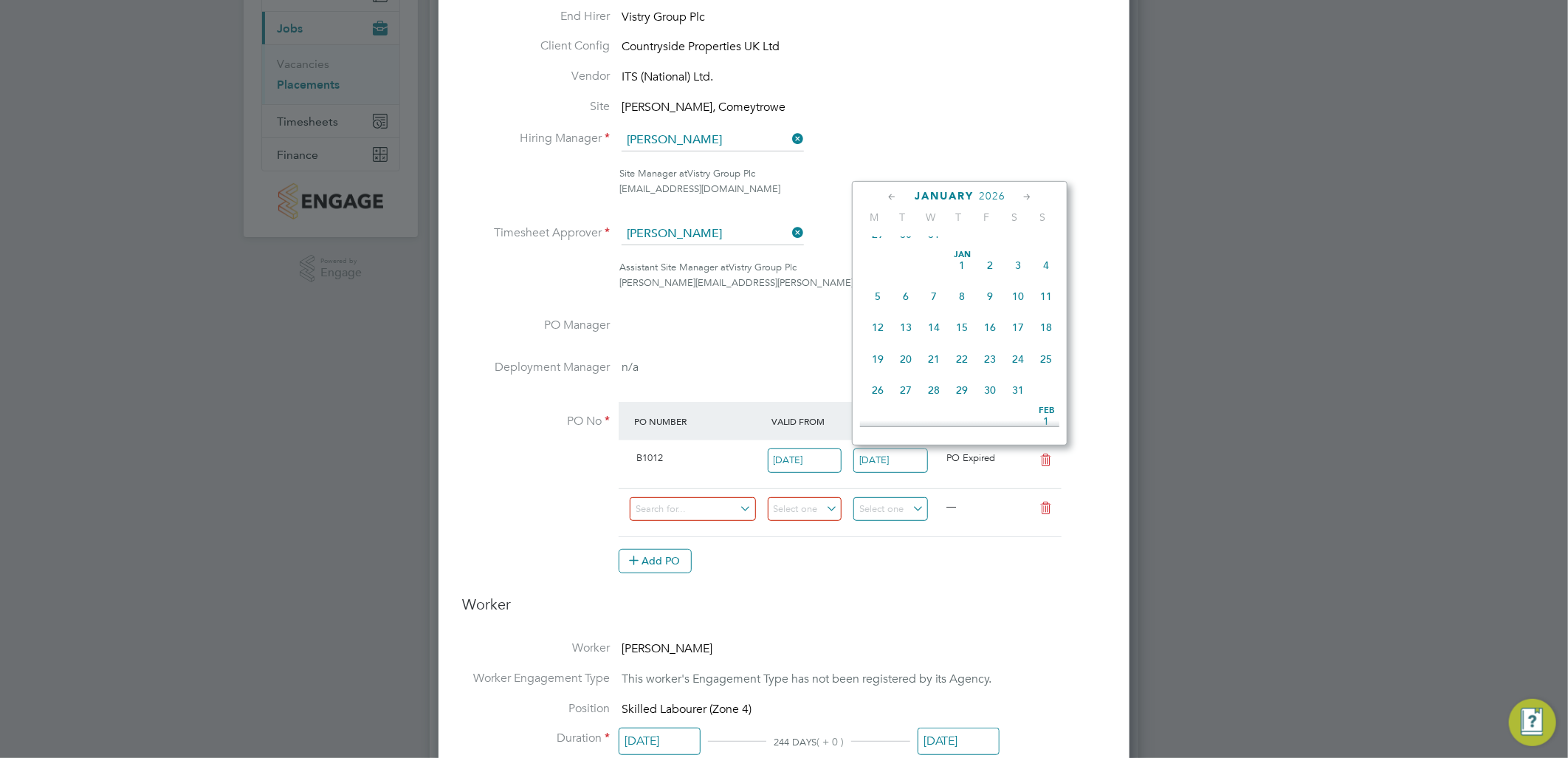
click at [992, 404] on span "30" at bounding box center [990, 390] width 28 height 28
type input "[DATE]"
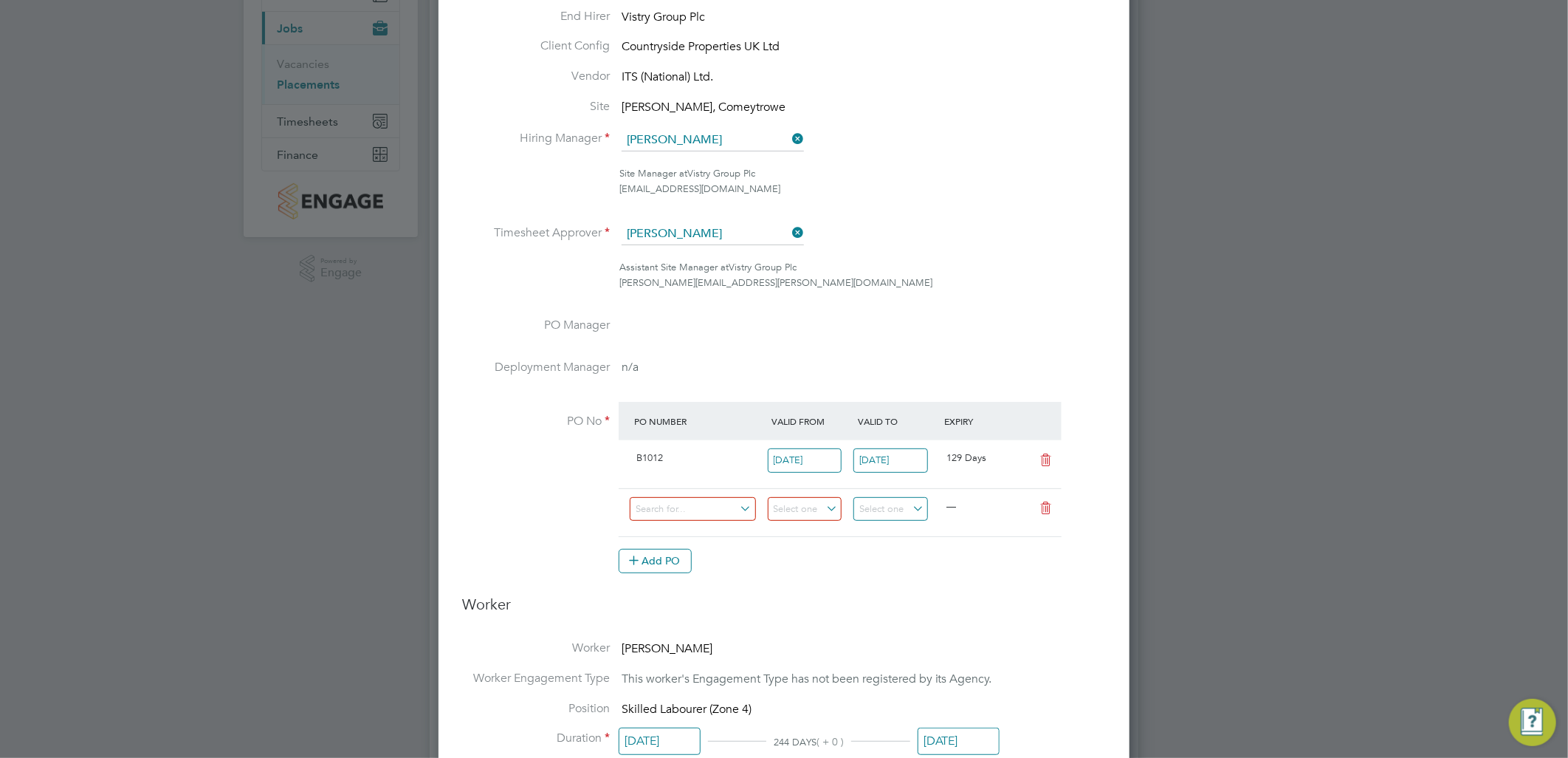
click at [1014, 553] on div "Add PO" at bounding box center [840, 560] width 443 height 24
click at [1047, 507] on icon at bounding box center [1047, 508] width 19 height 12
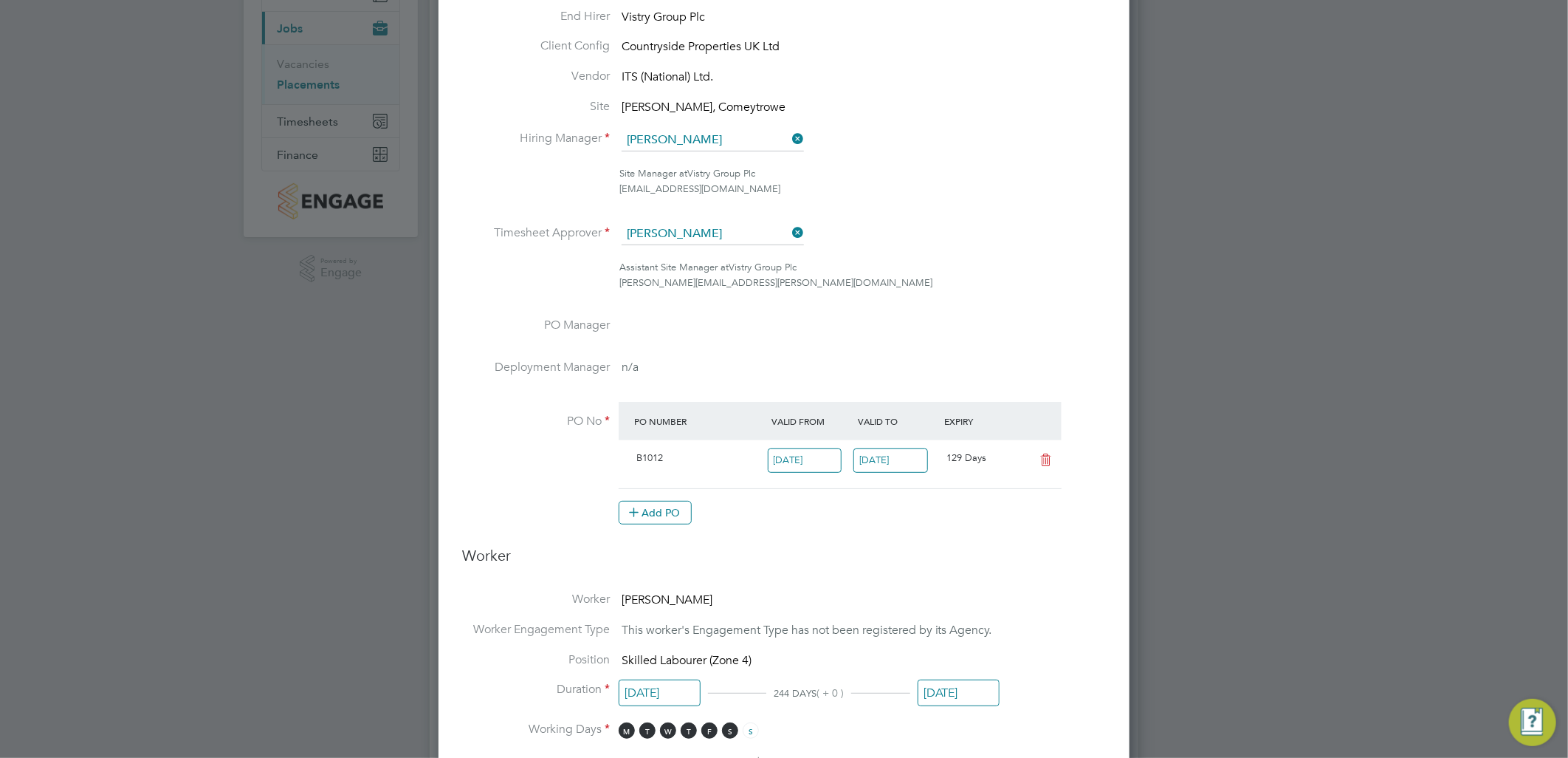
drag, startPoint x: 1068, startPoint y: 541, endPoint x: 980, endPoint y: 492, distance: 100.7
click at [1067, 540] on ng-form "Deployment End Hirer Vistry Group Plc Client Config Countryside Properties UK L…" at bounding box center [784, 732] width 644 height 1509
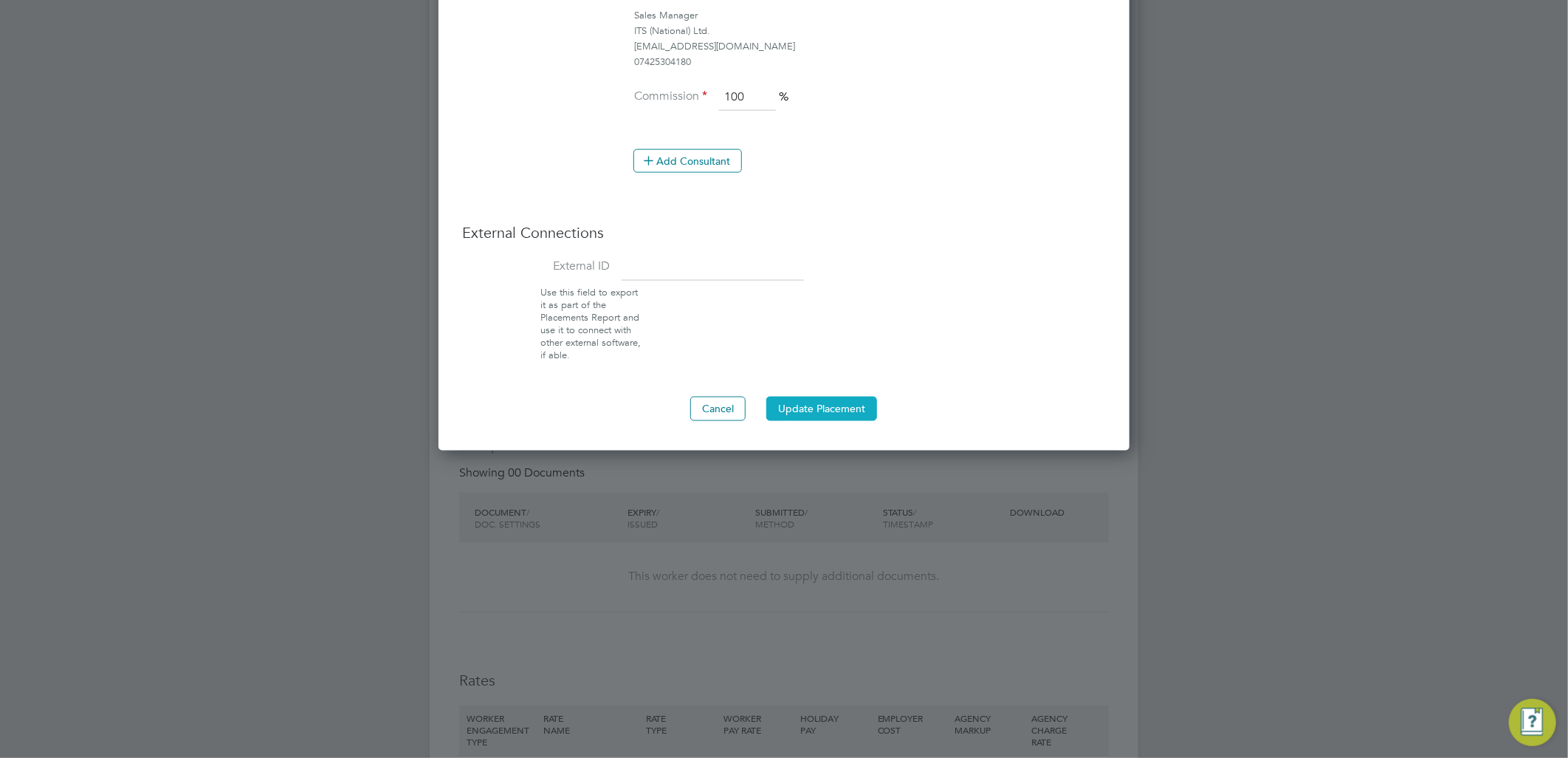
click at [838, 404] on button "Update Placement" at bounding box center [822, 408] width 111 height 24
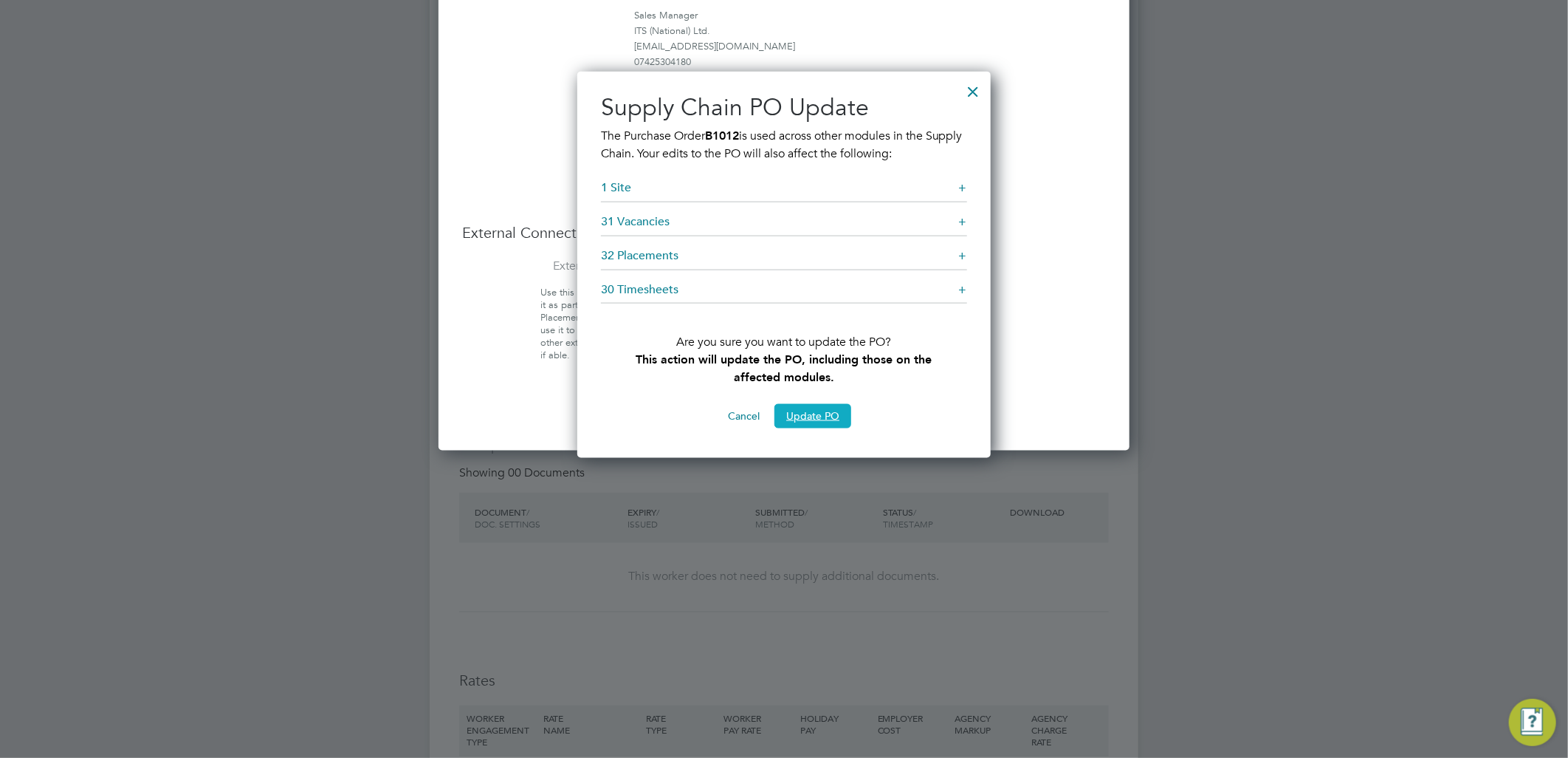
click at [803, 419] on button "Update PO" at bounding box center [813, 415] width 77 height 24
